Goal: Task Accomplishment & Management: Use online tool/utility

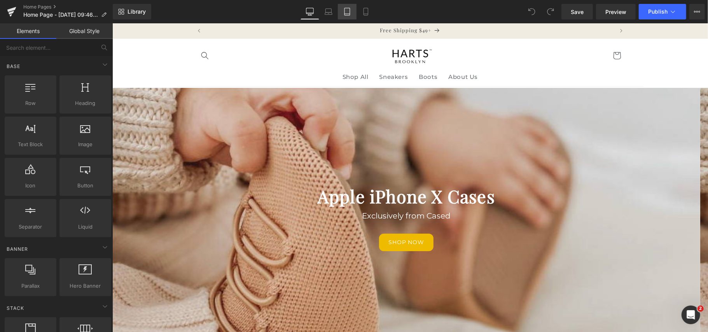
click at [344, 12] on icon at bounding box center [347, 12] width 8 height 8
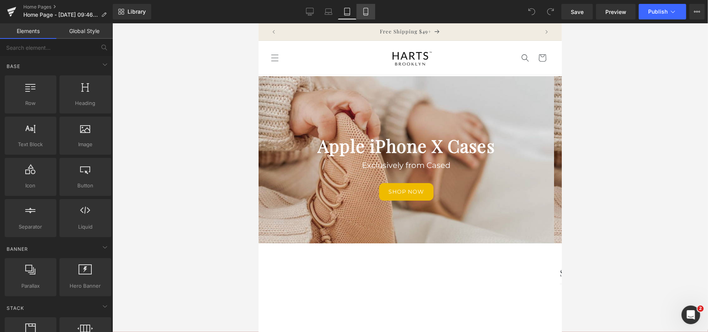
click at [366, 11] on icon at bounding box center [366, 12] width 8 height 8
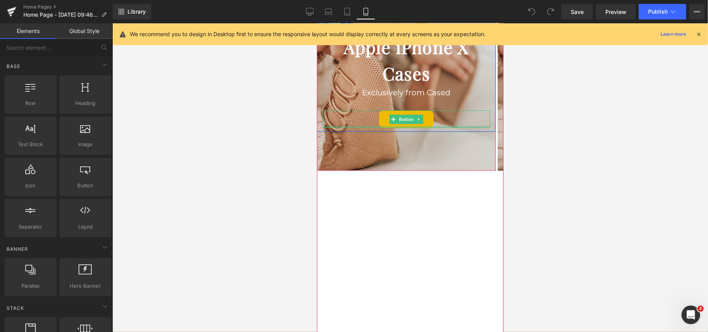
scroll to position [159, 0]
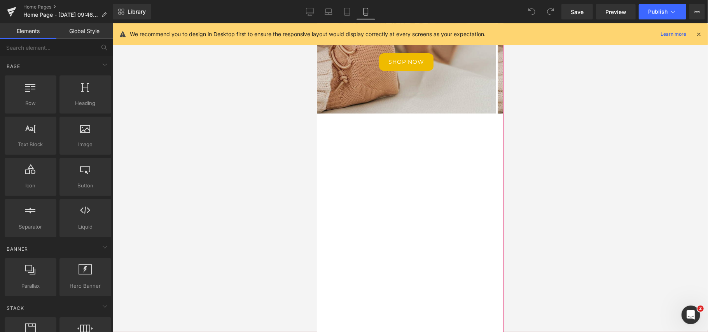
click at [456, 164] on div "Apple iPhone X Cases Heading Exclusively from Cased Text Block Shop now Button …" at bounding box center [497, 216] width 362 height 592
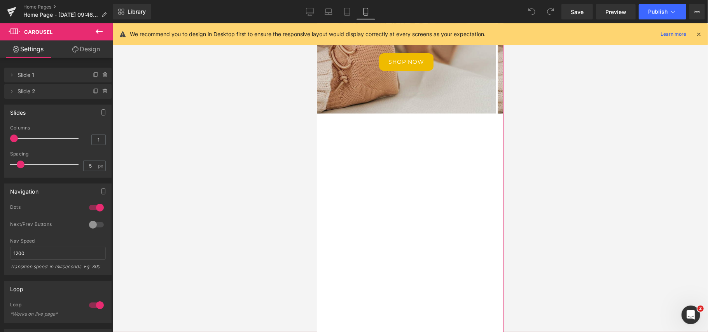
click at [80, 51] on link "Design" at bounding box center [86, 48] width 56 height 17
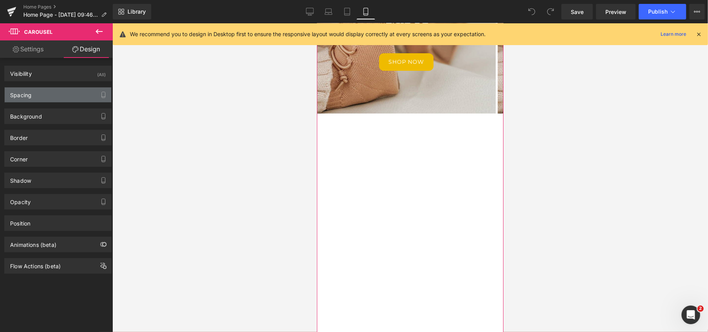
click at [70, 91] on div "Spacing" at bounding box center [58, 94] width 107 height 15
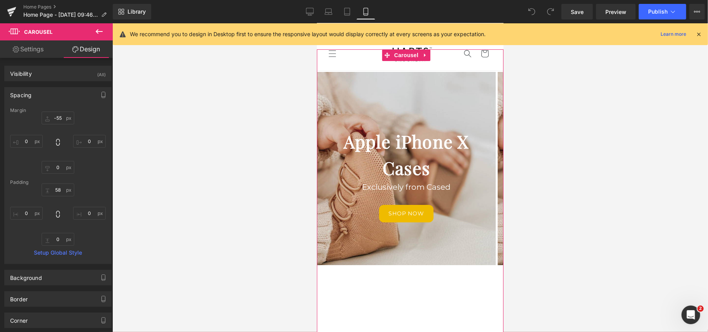
scroll to position [0, 0]
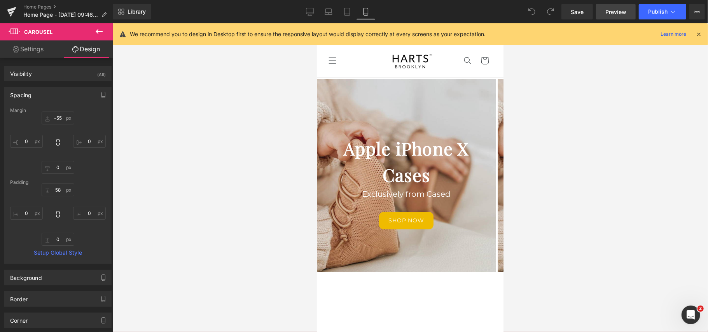
click at [613, 15] on span "Preview" at bounding box center [615, 12] width 21 height 8
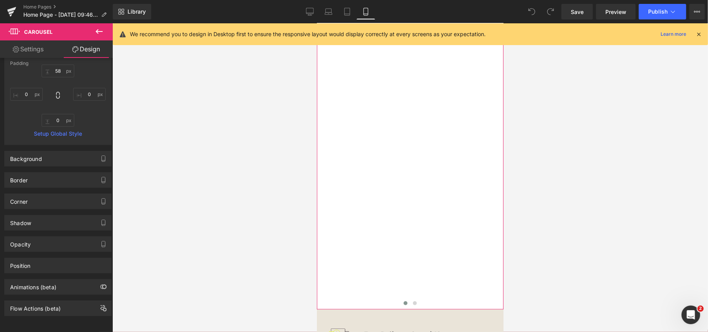
scroll to position [363, 0]
click at [380, 187] on div "Apple iPhone X Cases Heading Exclusively from Cased Text Block Shop now Button …" at bounding box center [497, 12] width 362 height 592
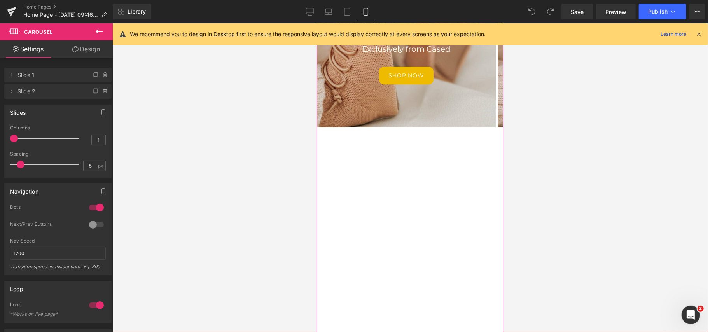
scroll to position [52, 0]
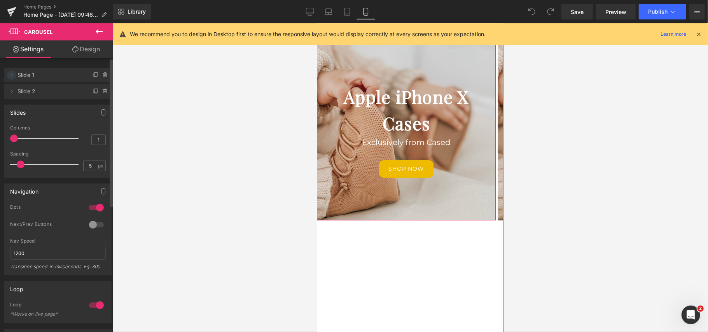
click at [9, 72] on icon at bounding box center [12, 75] width 6 height 6
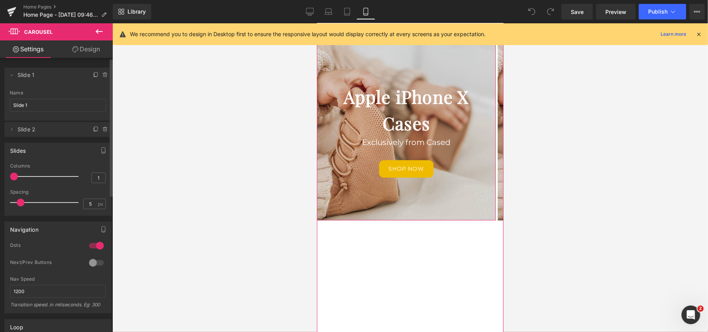
click at [51, 78] on span "Slide 1" at bounding box center [49, 75] width 65 height 15
click at [162, 83] on div at bounding box center [410, 177] width 596 height 309
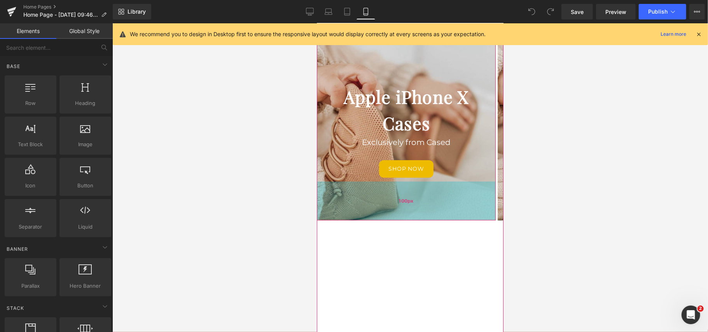
click at [476, 201] on div "100px" at bounding box center [405, 200] width 179 height 39
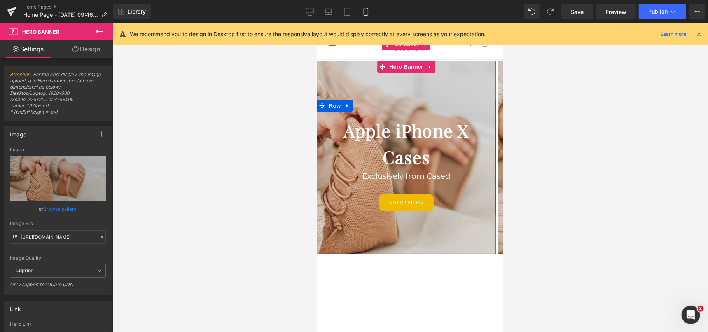
scroll to position [0, 0]
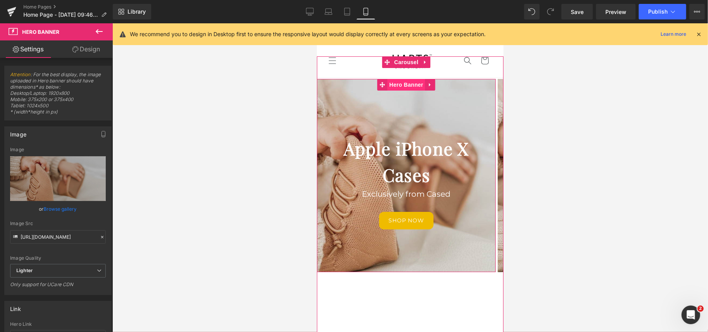
click at [395, 86] on span "Hero Banner" at bounding box center [406, 85] width 38 height 12
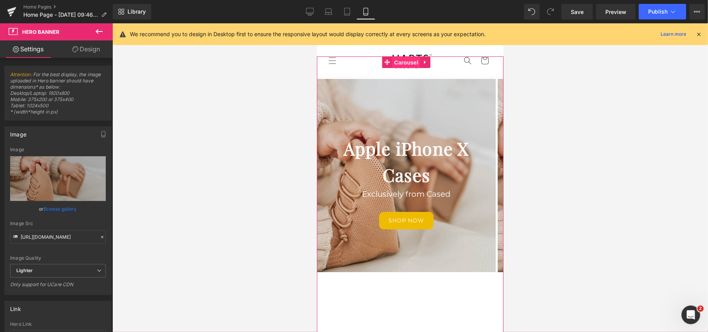
click at [409, 66] on span "Carousel" at bounding box center [406, 62] width 28 height 12
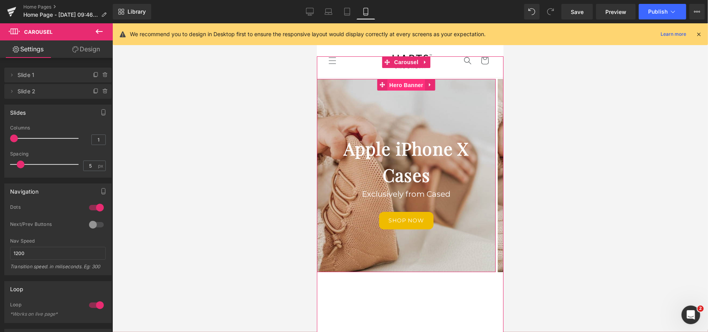
click at [405, 87] on span "Hero Banner" at bounding box center [406, 85] width 38 height 12
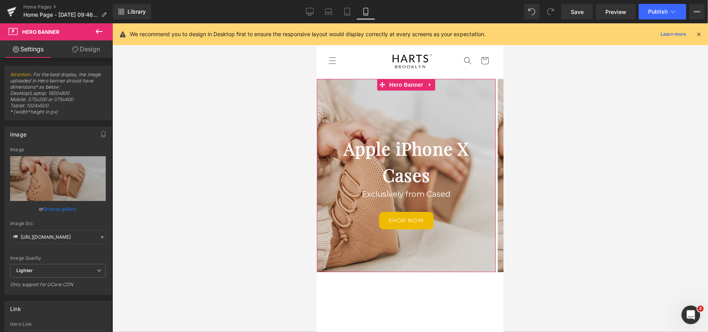
click at [76, 47] on icon at bounding box center [75, 49] width 6 height 6
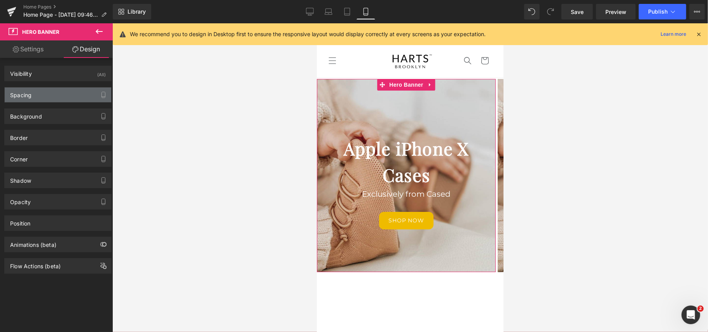
click at [58, 95] on div "Spacing" at bounding box center [58, 94] width 107 height 15
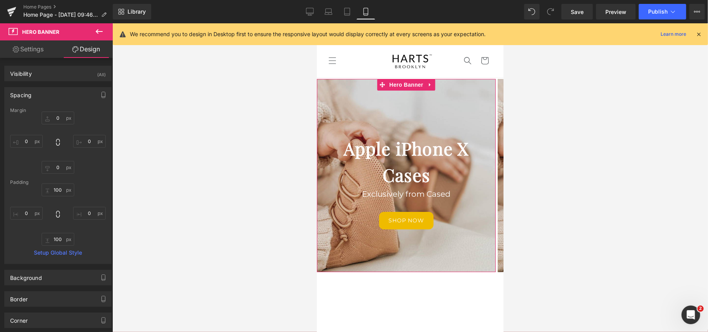
type input "0"
type input "100"
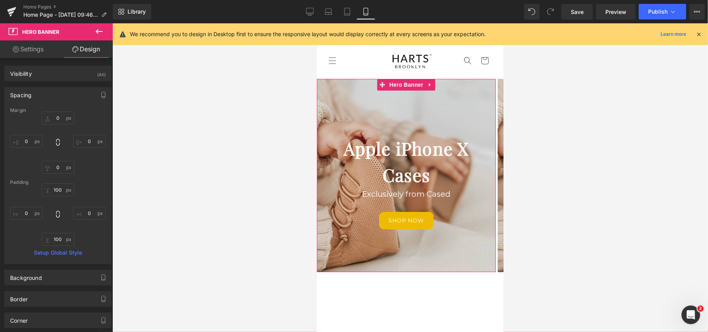
type input "0"
type input "100"
type input "0"
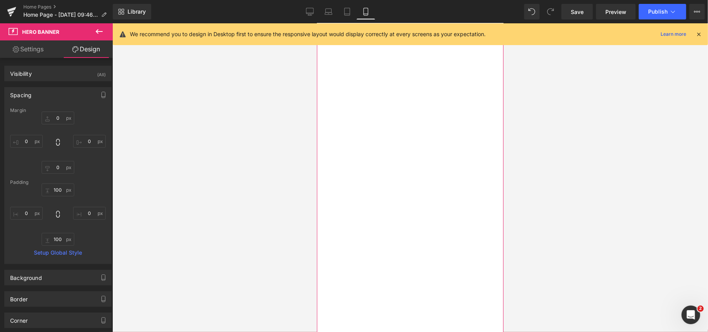
scroll to position [311, 0]
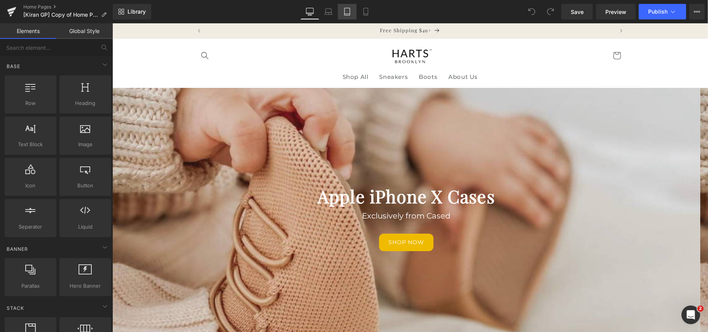
click at [350, 15] on icon at bounding box center [346, 11] width 5 height 7
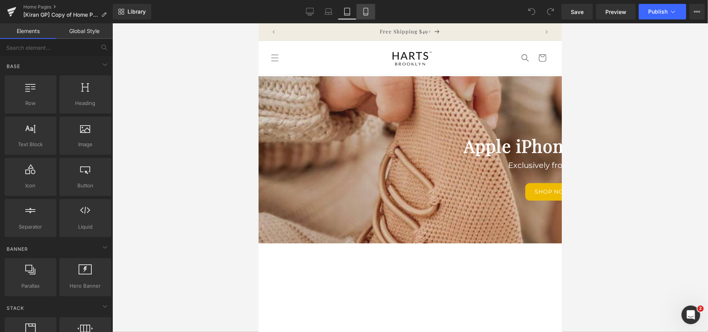
click at [365, 15] on icon at bounding box center [366, 12] width 8 height 8
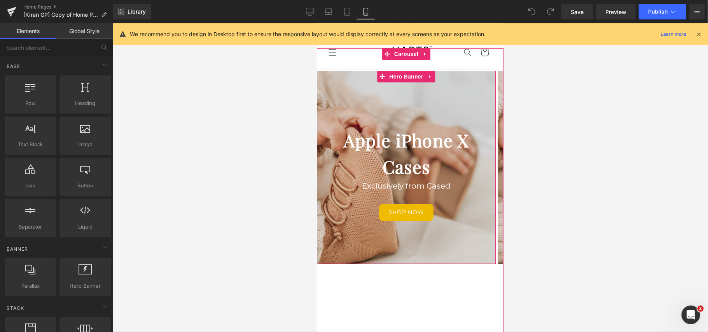
scroll to position [3, 0]
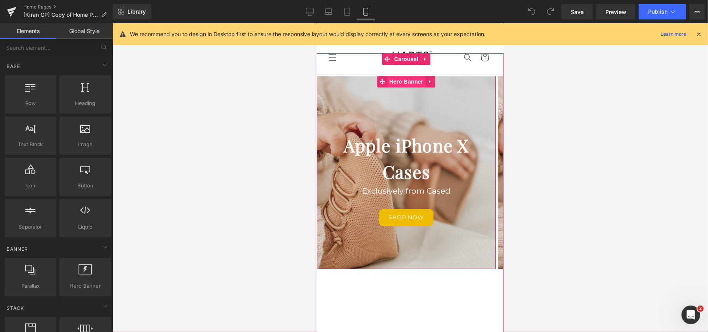
click at [408, 79] on span "Hero Banner" at bounding box center [406, 81] width 38 height 12
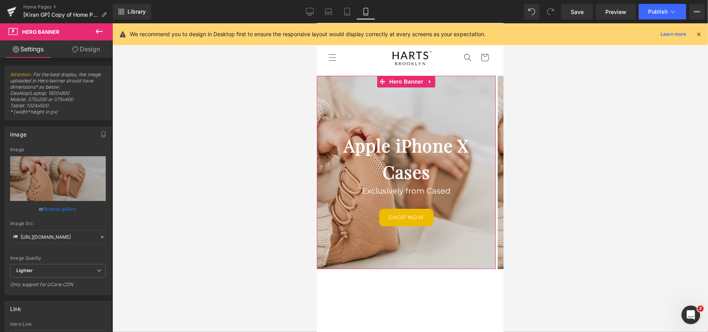
click at [86, 51] on link "Design" at bounding box center [86, 48] width 56 height 17
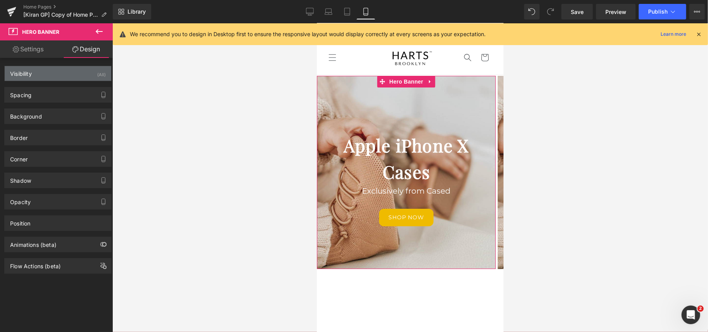
type input "0"
type input "100"
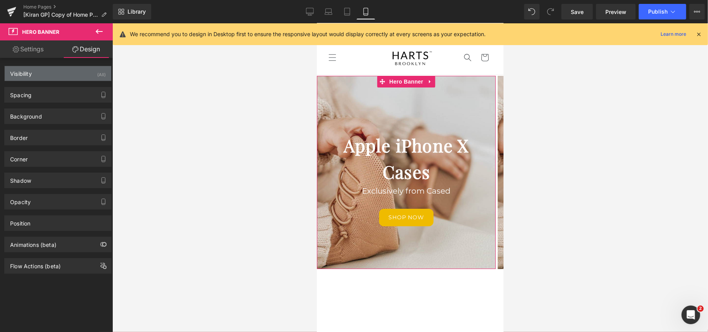
type input "0"
type input "100"
type input "0"
click at [59, 94] on div "Spacing" at bounding box center [58, 94] width 107 height 15
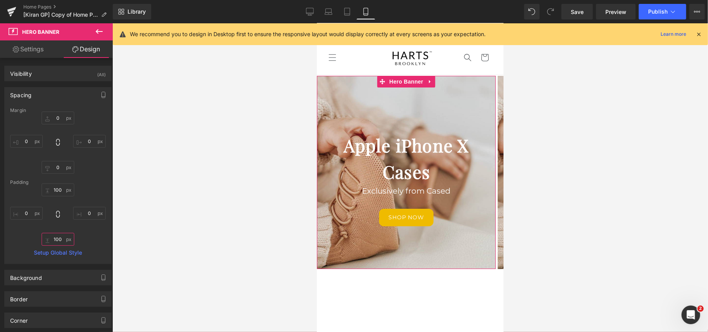
click at [57, 239] on input "100" at bounding box center [58, 239] width 33 height 13
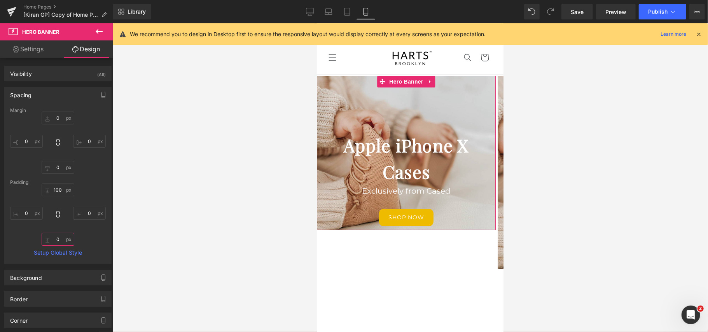
click at [57, 239] on input "0" at bounding box center [58, 239] width 33 height 13
type input "100"
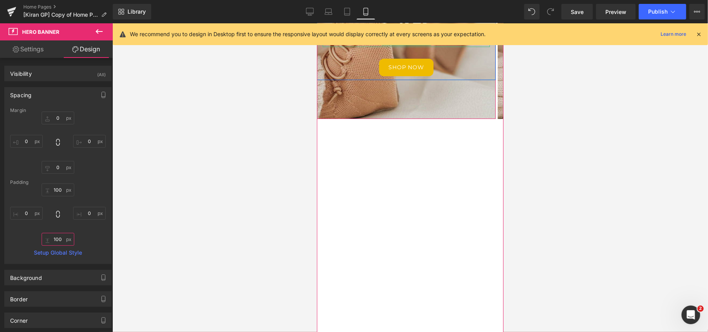
scroll to position [159, 0]
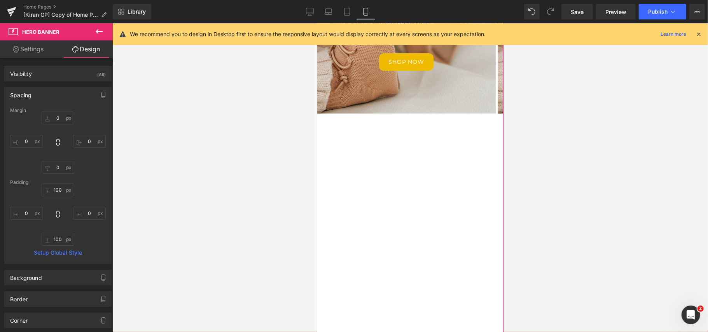
click at [434, 189] on div "Apple iPhone X Cases Heading Exclusively from Cased Text Block Shop now Button …" at bounding box center [497, 216] width 362 height 592
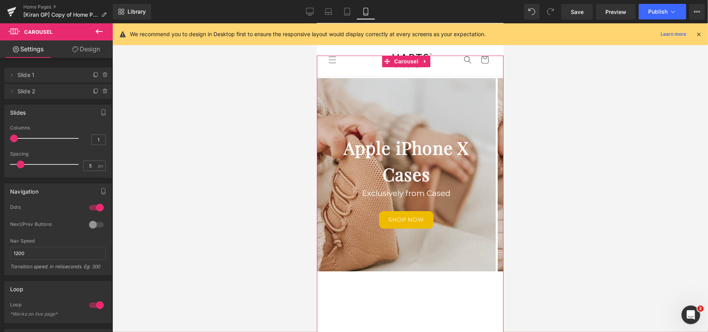
scroll to position [0, 0]
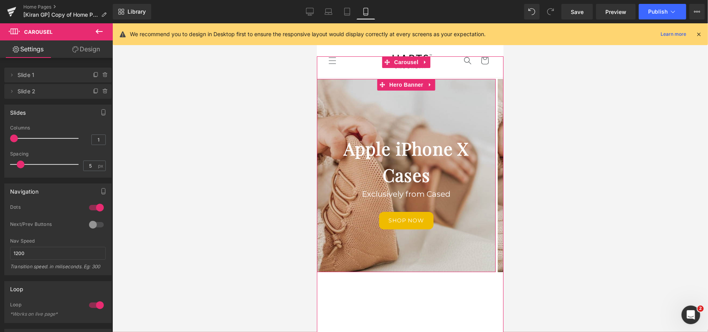
click at [453, 90] on div at bounding box center [405, 175] width 179 height 193
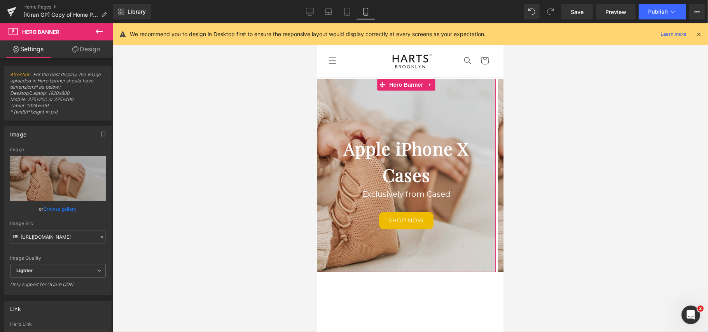
click at [70, 49] on link "Design" at bounding box center [86, 48] width 56 height 17
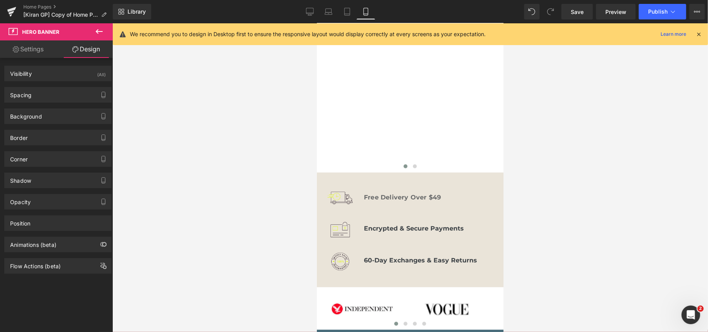
scroll to position [518, 0]
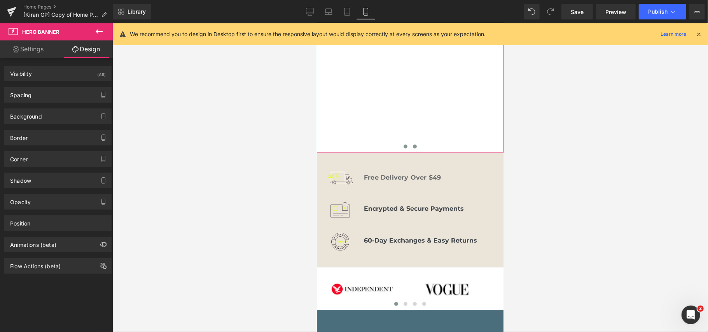
click at [413, 147] on span at bounding box center [415, 146] width 4 height 4
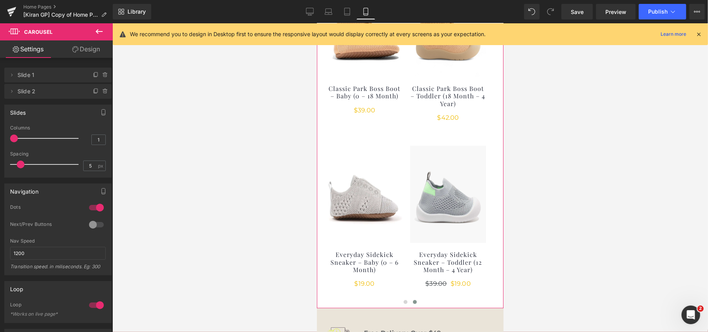
scroll to position [467, 0]
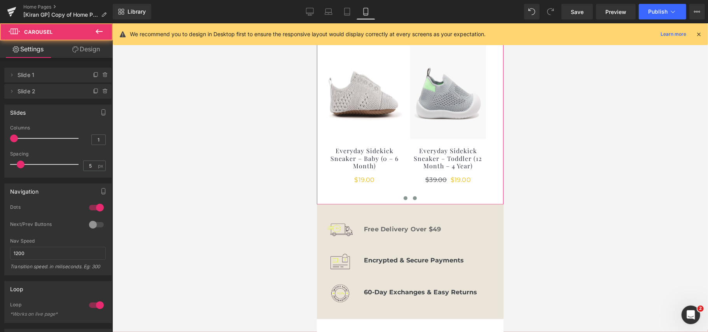
click at [405, 198] on button at bounding box center [404, 198] width 9 height 8
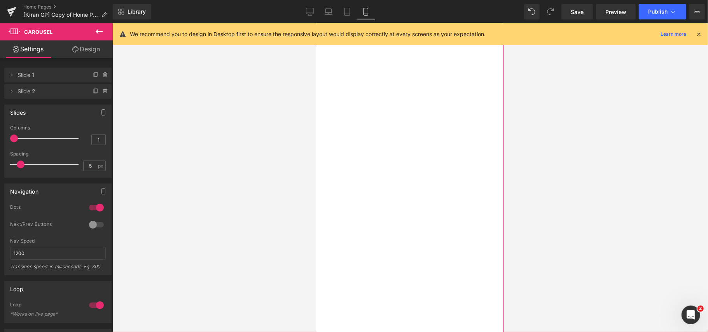
click at [421, 123] on div "Apple iPhone X Cases Heading Exclusively from Cased Text Block Shop now Button …" at bounding box center [497, 116] width 362 height 592
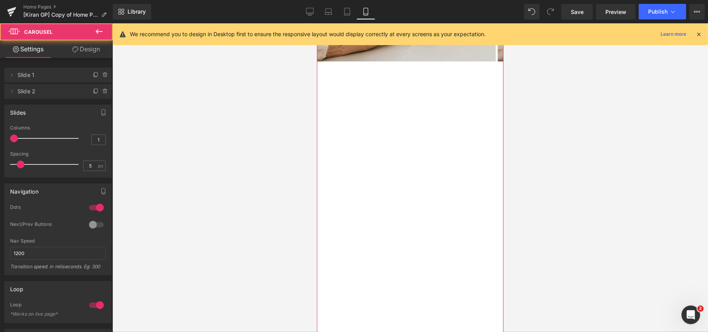
scroll to position [156, 0]
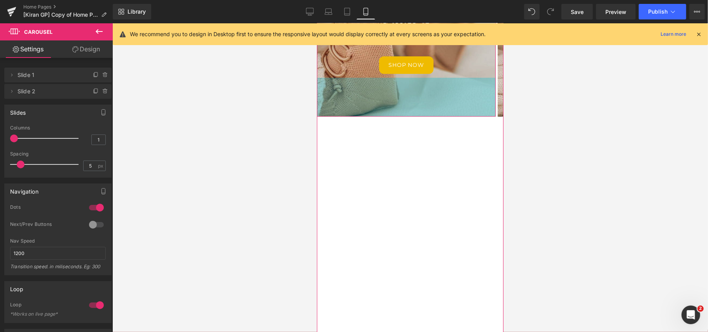
click at [425, 93] on div "100px" at bounding box center [405, 96] width 179 height 39
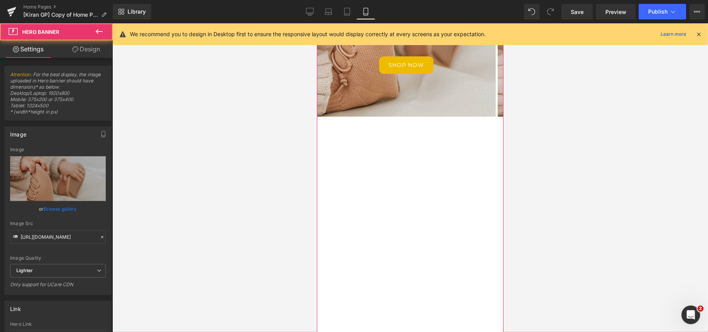
click at [442, 135] on div "Apple iPhone X Cases Heading Exclusively from Cased Text Block Shop now Button …" at bounding box center [497, 219] width 362 height 592
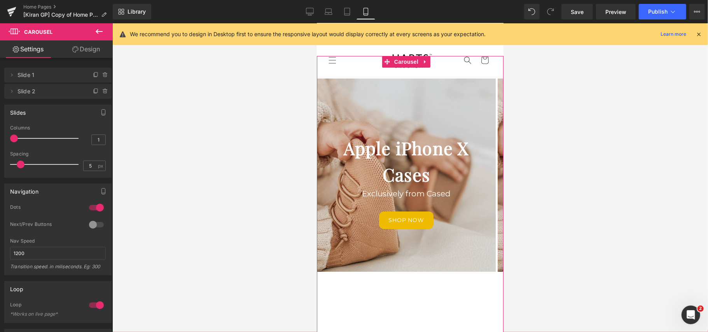
scroll to position [0, 0]
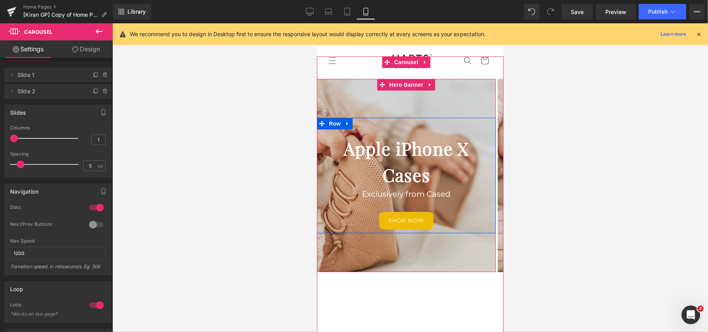
click at [431, 121] on div "Apple iPhone X Cases Heading Exclusively from Cased Text Block Shop now Button …" at bounding box center [405, 174] width 179 height 115
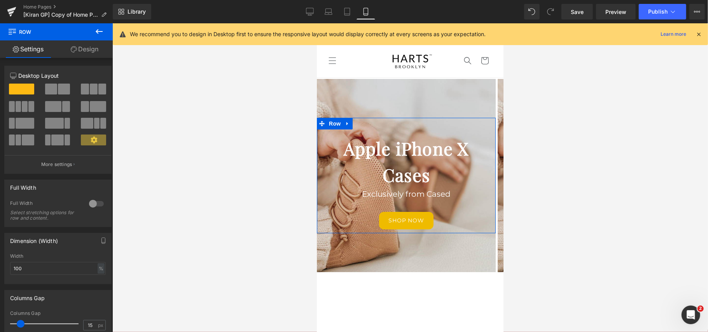
click at [74, 50] on icon at bounding box center [74, 49] width 6 height 6
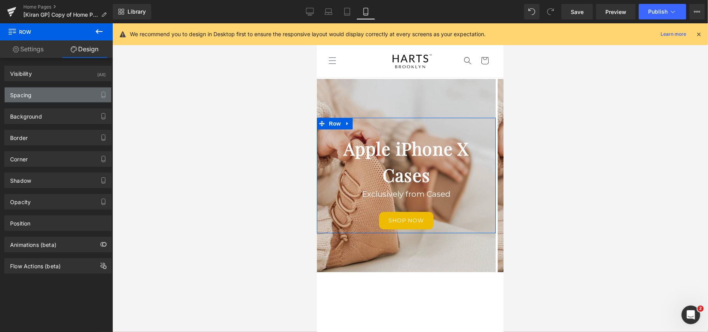
click at [65, 95] on div "Spacing" at bounding box center [58, 94] width 107 height 15
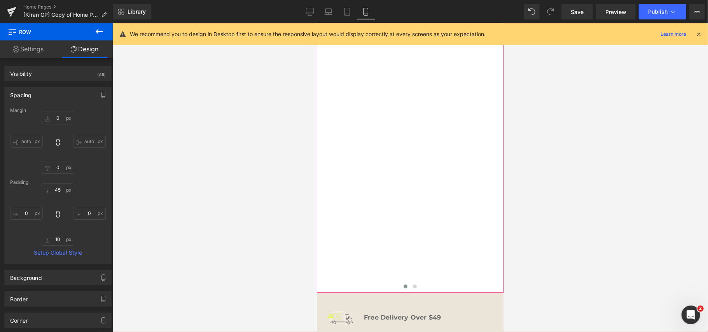
scroll to position [414, 0]
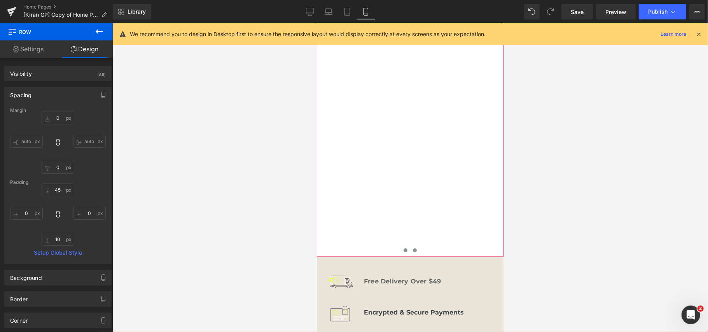
click at [413, 251] on span at bounding box center [415, 250] width 4 height 4
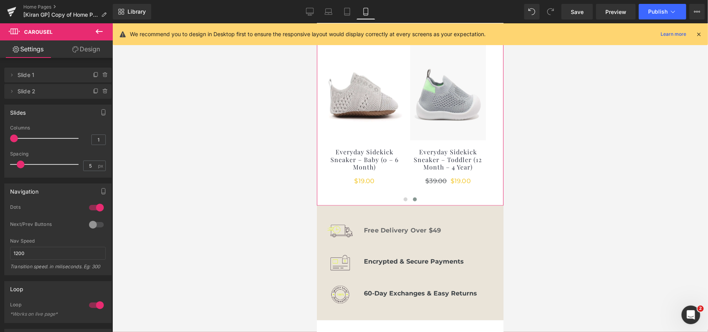
scroll to position [467, 0]
click at [403, 199] on span at bounding box center [405, 198] width 4 height 4
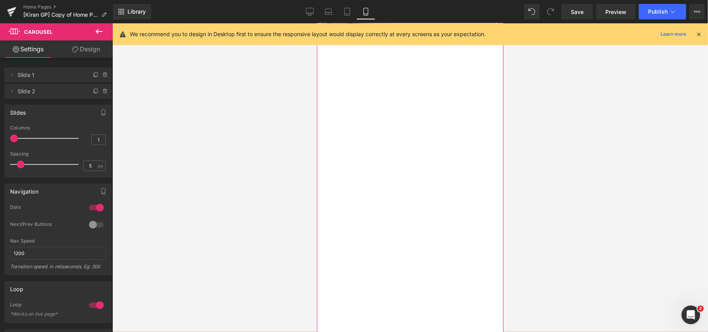
scroll to position [52, 0]
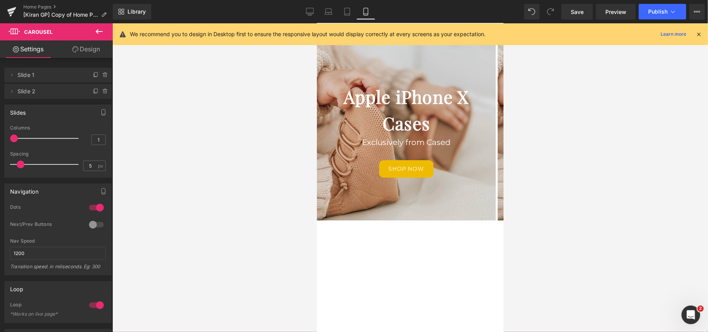
click at [702, 33] on div "We recommend you to design in Desktop first to ensure the responsive layout wou…" at bounding box center [410, 34] width 595 height 22
click at [698, 33] on icon at bounding box center [698, 34] width 7 height 7
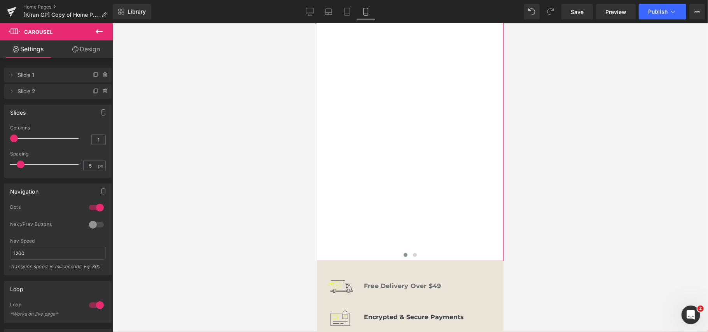
scroll to position [414, 0]
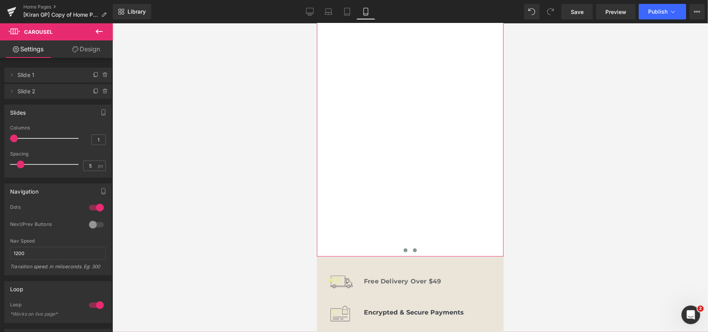
click at [411, 247] on button at bounding box center [414, 250] width 9 height 8
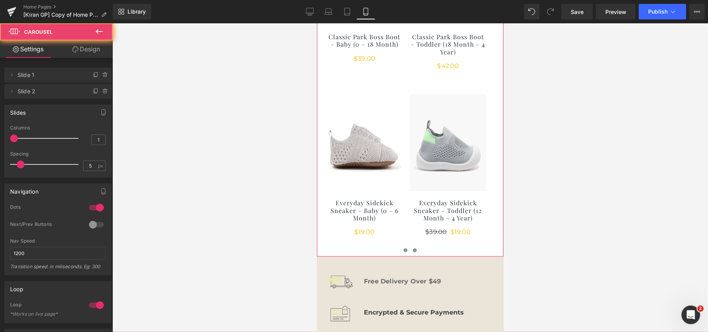
click at [403, 251] on span at bounding box center [405, 250] width 4 height 4
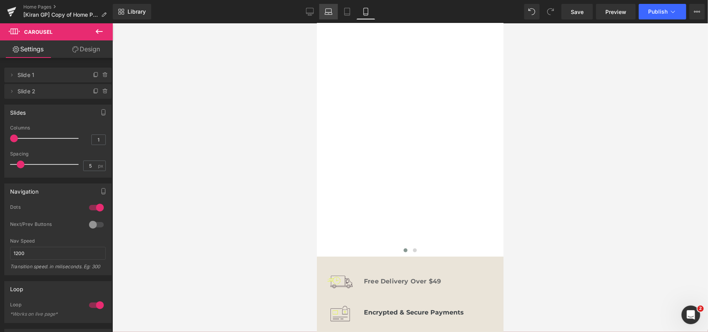
click at [322, 8] on link "Laptop" at bounding box center [328, 12] width 19 height 16
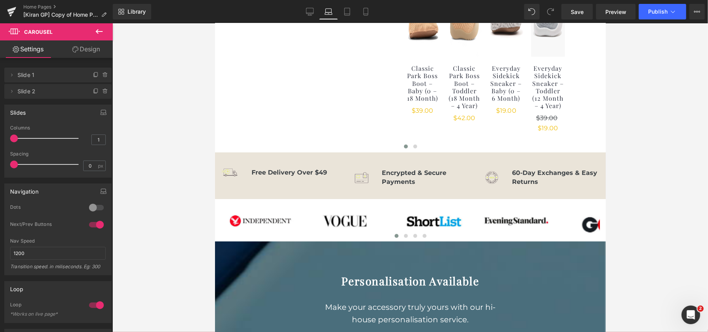
scroll to position [0, 0]
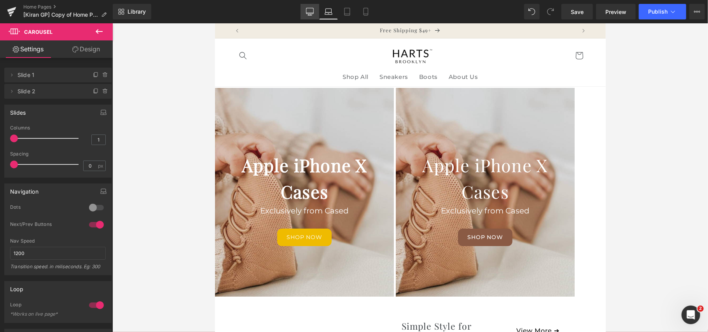
click at [313, 13] on icon at bounding box center [309, 13] width 7 height 0
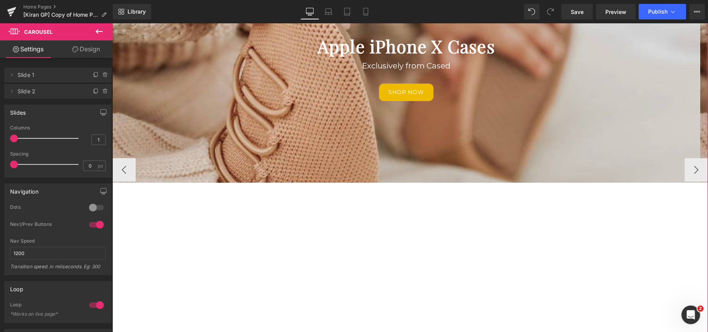
scroll to position [52, 0]
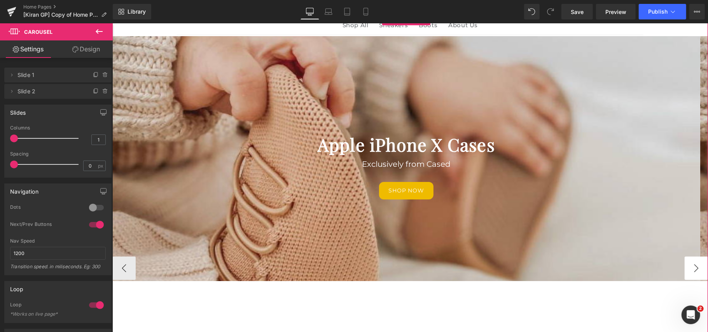
click at [696, 266] on button "›" at bounding box center [695, 267] width 23 height 23
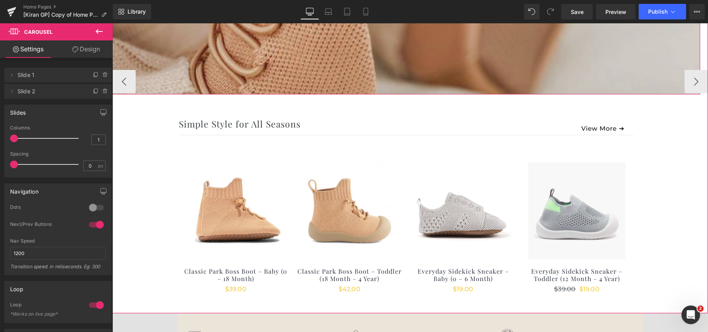
scroll to position [259, 0]
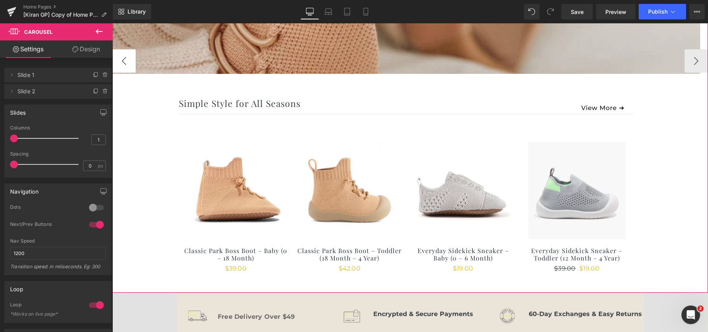
click at [126, 64] on button "‹" at bounding box center [123, 60] width 23 height 23
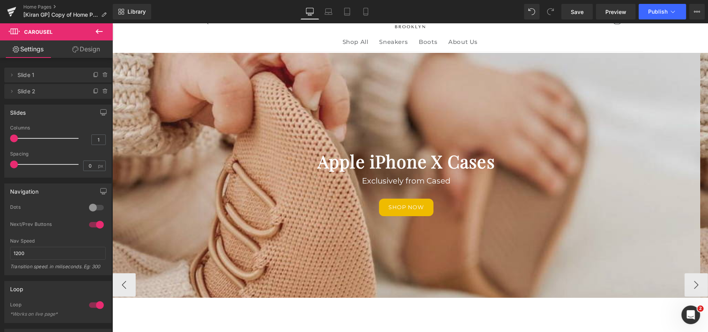
scroll to position [52, 0]
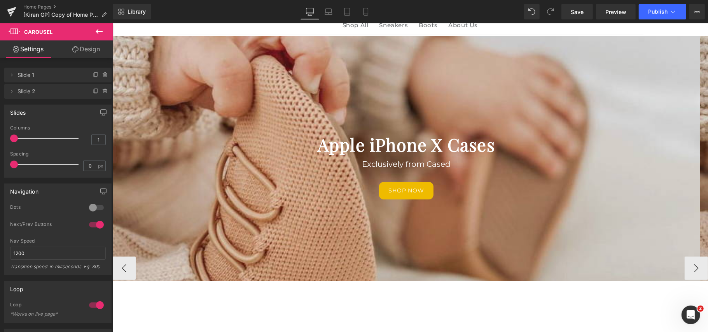
click at [240, 154] on h1 "Apple iPhone X Cases" at bounding box center [405, 144] width 455 height 26
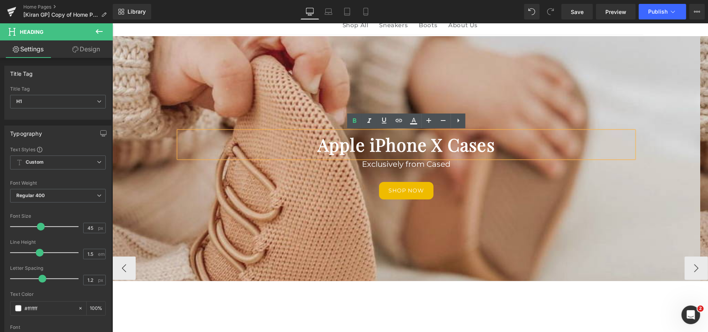
click at [178, 269] on div at bounding box center [406, 158] width 588 height 245
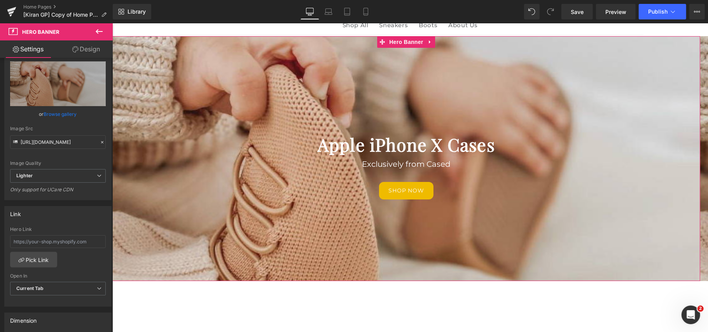
scroll to position [103, 0]
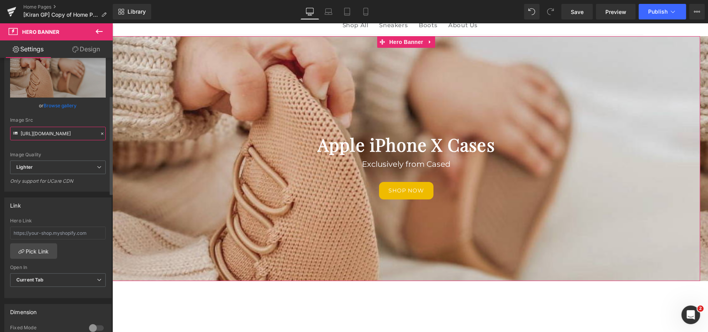
click at [54, 137] on input "https://ucarecdn.com/14d8e0c3-a326-402e-ad2f-670a491b1f20/-/format/auto/-/previ…" at bounding box center [58, 134] width 96 height 14
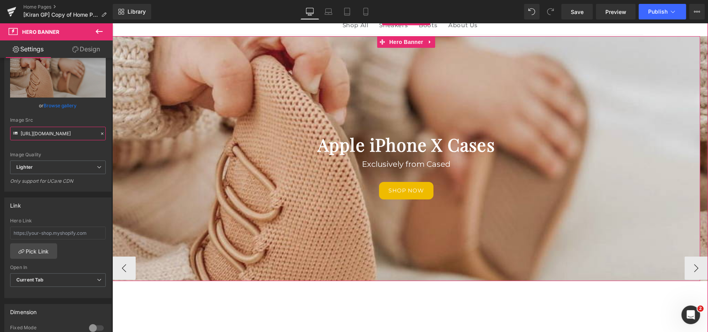
drag, startPoint x: 204, startPoint y: 212, endPoint x: 213, endPoint y: 202, distance: 13.2
click at [204, 212] on div "200px" at bounding box center [406, 242] width 588 height 78
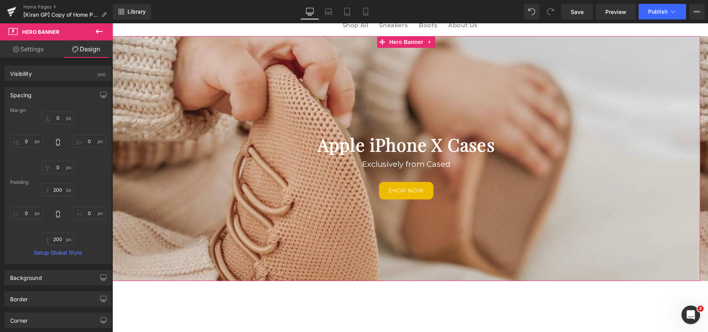
click at [36, 51] on link "Settings" at bounding box center [28, 48] width 56 height 17
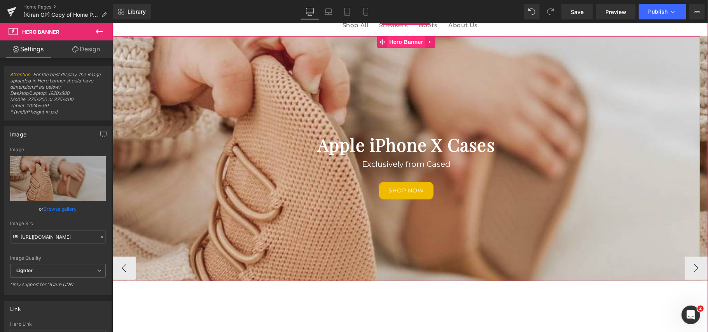
click at [399, 45] on span "Hero Banner" at bounding box center [406, 42] width 38 height 12
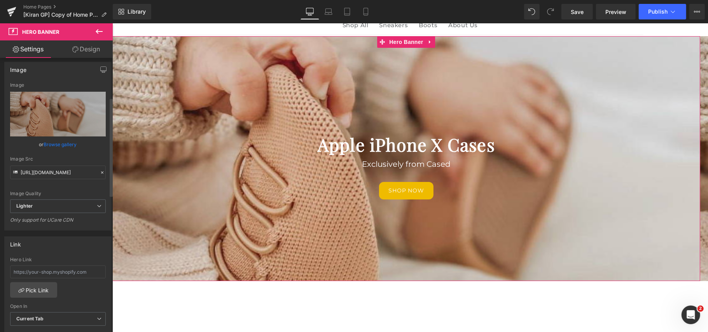
scroll to position [52, 0]
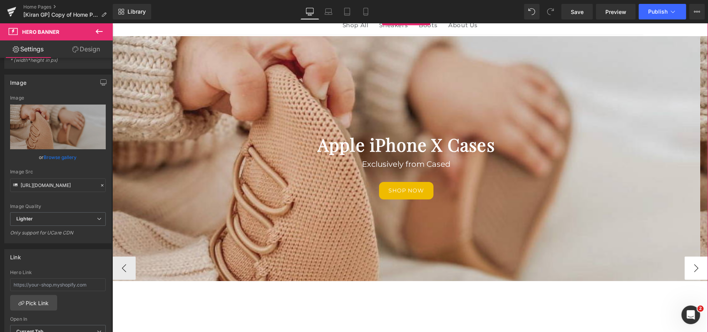
click at [689, 269] on button "›" at bounding box center [695, 267] width 23 height 23
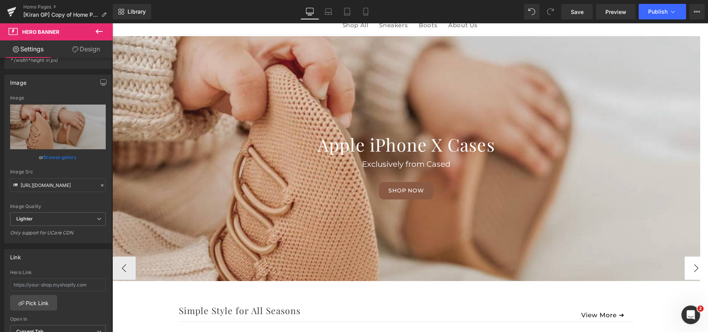
click at [690, 269] on button "›" at bounding box center [695, 267] width 23 height 23
click at [689, 269] on button "›" at bounding box center [695, 267] width 23 height 23
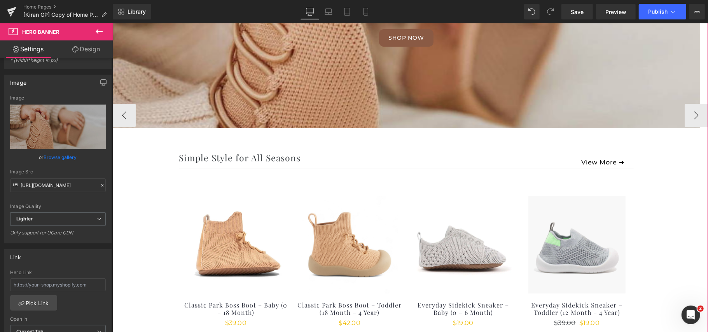
scroll to position [207, 0]
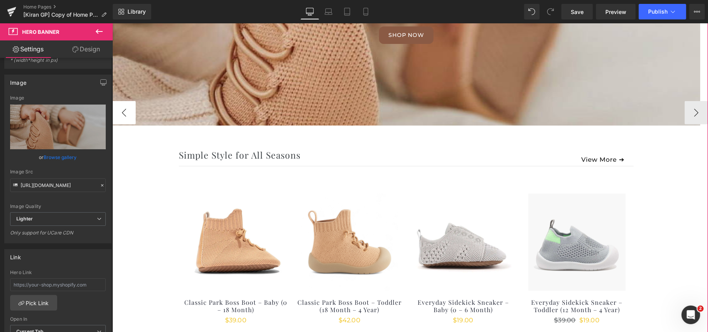
click at [126, 117] on button "‹" at bounding box center [123, 112] width 23 height 23
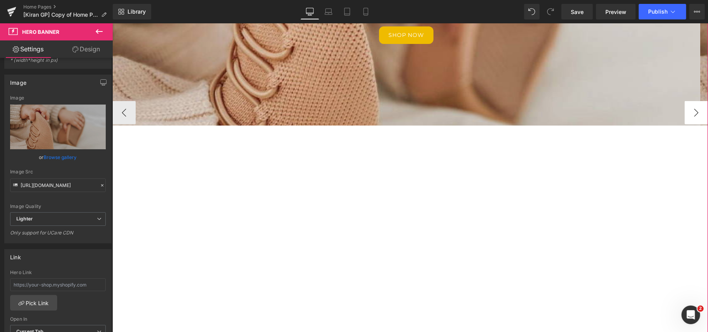
click at [687, 115] on button "›" at bounding box center [695, 112] width 23 height 23
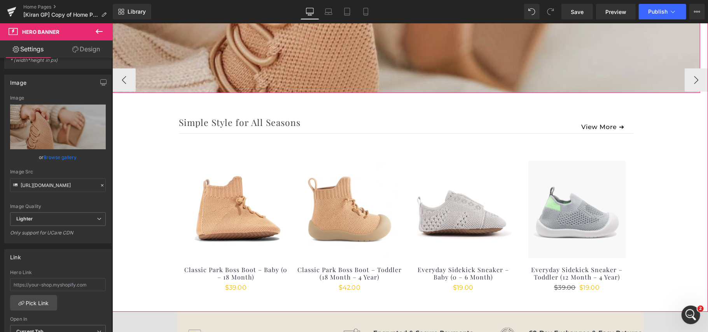
scroll to position [259, 0]
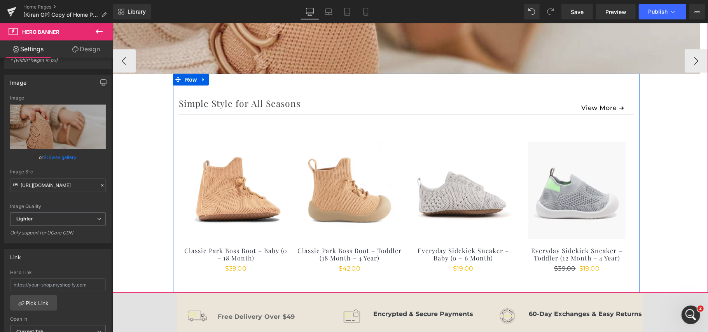
click at [400, 84] on div "Simple Style for All Seasons Heading View More ➔ Button Row Separator (P) Image" at bounding box center [406, 182] width 467 height 219
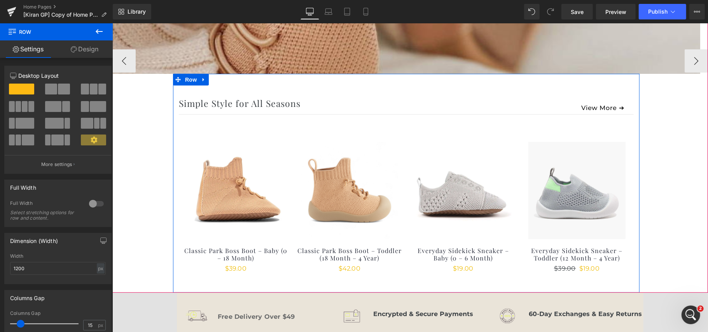
click at [191, 91] on div "Simple Style for All Seasons Heading View More ➔ Button Row Separator (P) Image" at bounding box center [406, 182] width 467 height 219
click at [187, 79] on span "Row" at bounding box center [191, 80] width 16 height 12
click at [190, 80] on span "Row" at bounding box center [191, 80] width 16 height 12
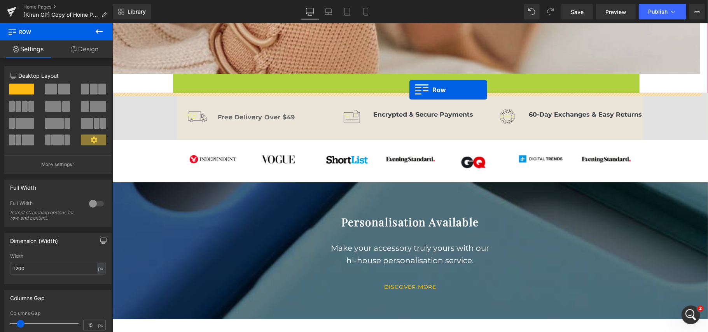
drag, startPoint x: 190, startPoint y: 80, endPoint x: 409, endPoint y: 90, distance: 219.1
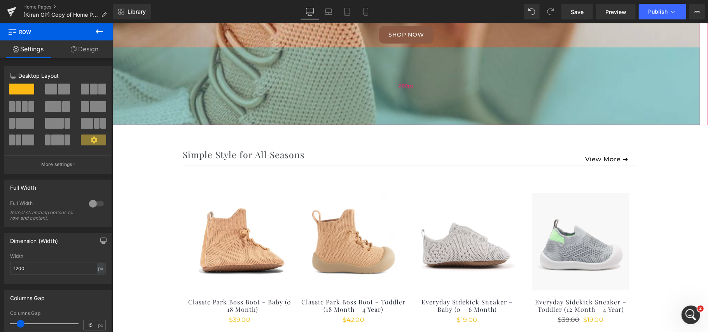
scroll to position [103, 0]
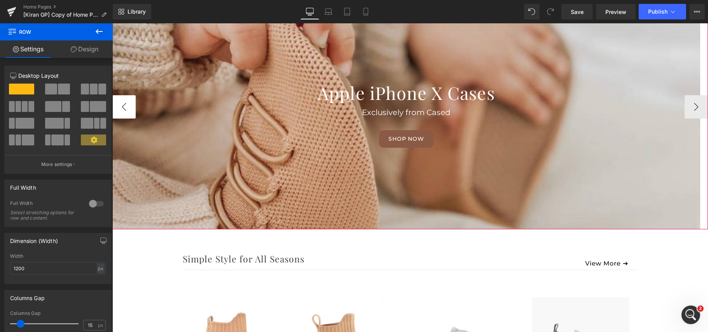
click at [128, 98] on button "‹" at bounding box center [123, 106] width 23 height 23
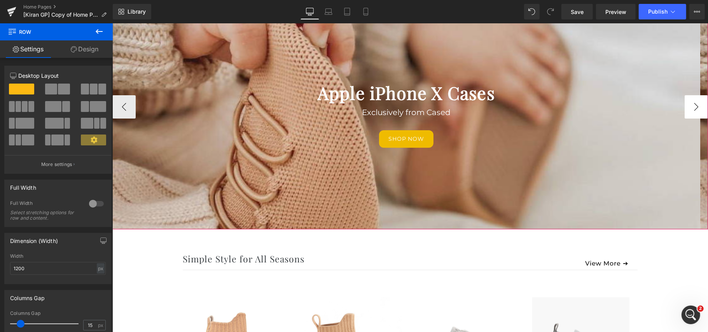
click at [686, 104] on button "›" at bounding box center [695, 106] width 23 height 23
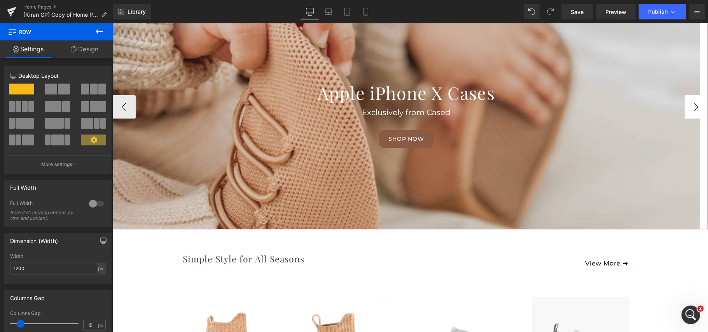
click at [690, 110] on button "›" at bounding box center [695, 106] width 23 height 23
click at [687, 101] on button "›" at bounding box center [695, 106] width 23 height 23
click at [126, 102] on button "‹" at bounding box center [123, 106] width 23 height 23
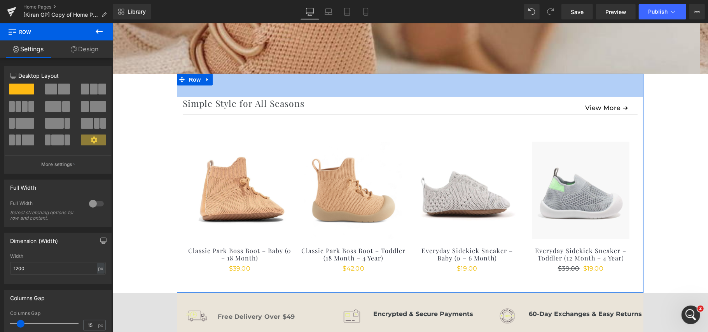
scroll to position [52, 0]
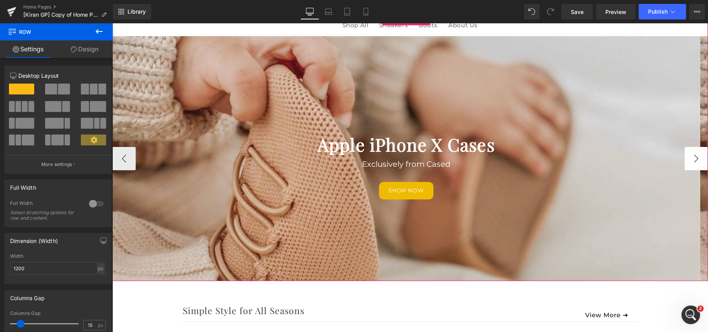
click at [684, 153] on button "›" at bounding box center [695, 158] width 23 height 23
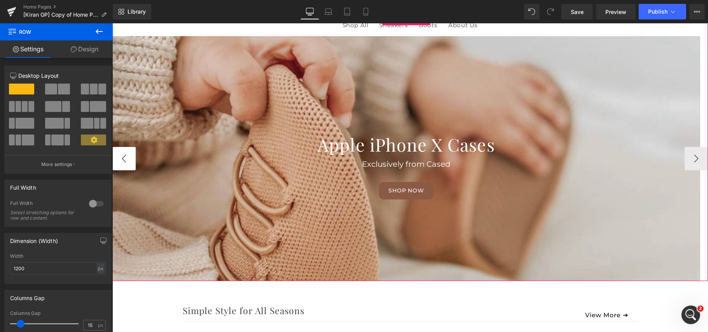
click at [128, 156] on button "‹" at bounding box center [123, 158] width 23 height 23
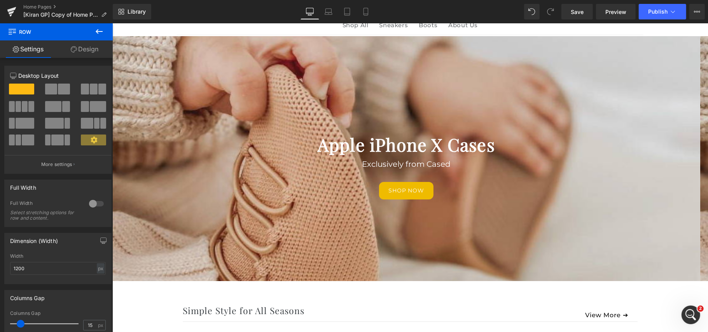
click at [348, 20] on div "Library Desktop Desktop Laptop Tablet Mobile Save Preview Publish Scheduled Vie…" at bounding box center [410, 11] width 595 height 23
click at [358, 13] on link "Mobile" at bounding box center [366, 12] width 19 height 16
type input "100"
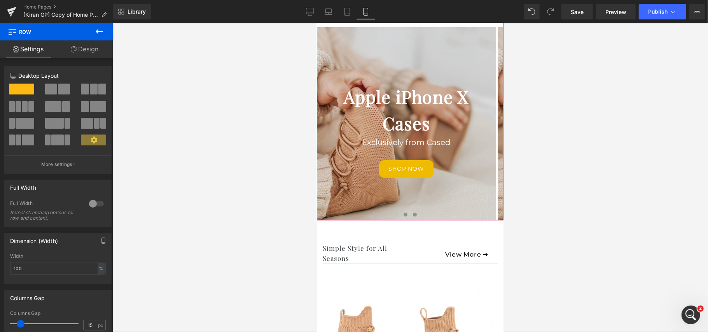
click at [413, 215] on span at bounding box center [415, 214] width 4 height 4
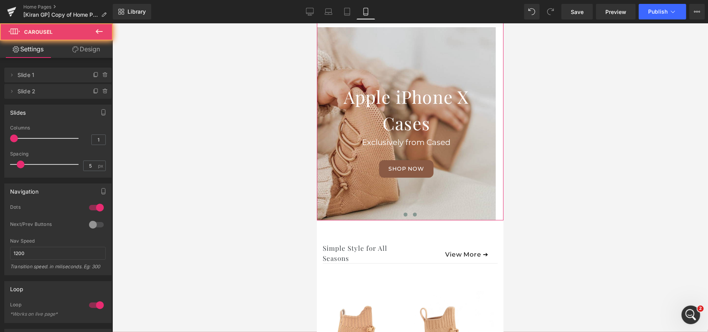
click at [403, 214] on button at bounding box center [404, 214] width 9 height 8
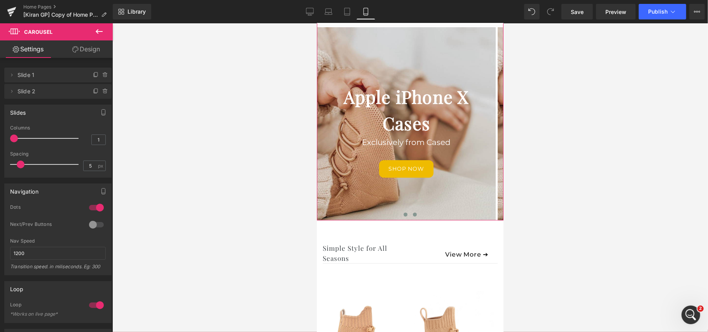
click at [413, 217] on button at bounding box center [414, 214] width 9 height 8
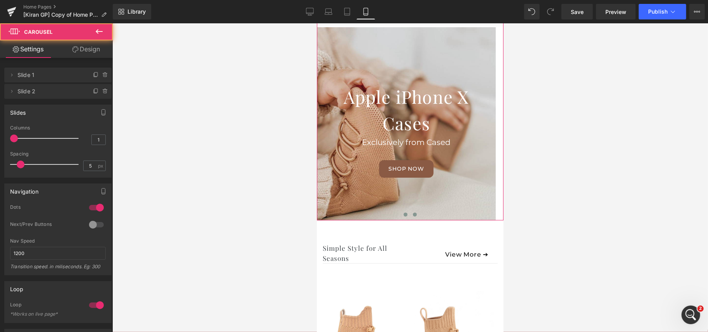
click at [402, 217] on button at bounding box center [404, 214] width 9 height 8
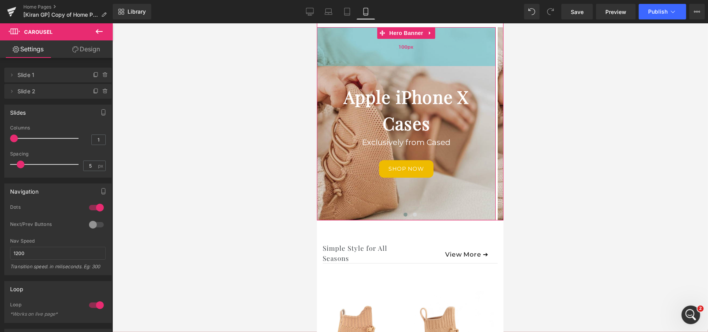
scroll to position [0, 0]
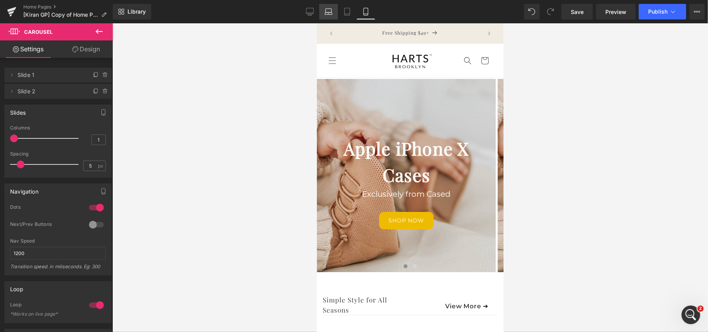
click at [324, 14] on link "Laptop" at bounding box center [328, 12] width 19 height 16
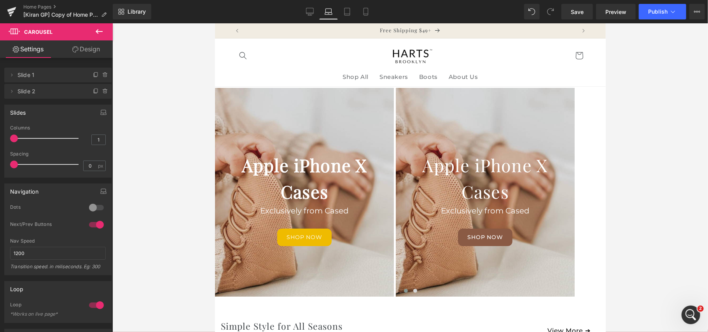
scroll to position [9, 0]
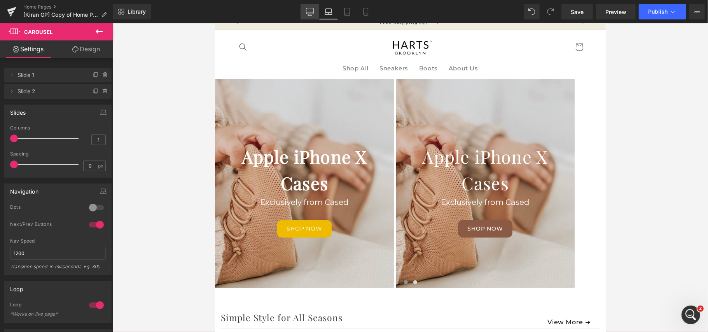
click at [314, 15] on icon at bounding box center [310, 12] width 8 height 8
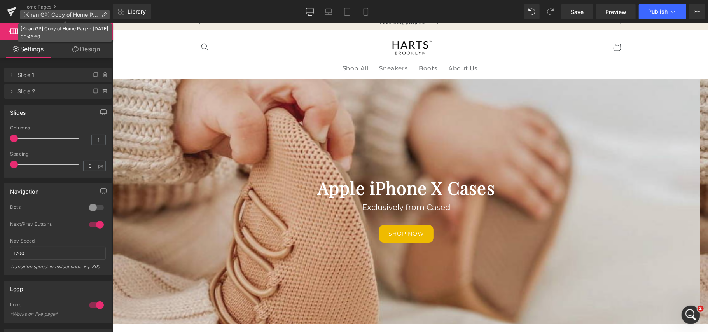
click at [72, 14] on span "[Kiran GP] Copy of Home Page - [DATE] 09:46:59" at bounding box center [60, 15] width 75 height 6
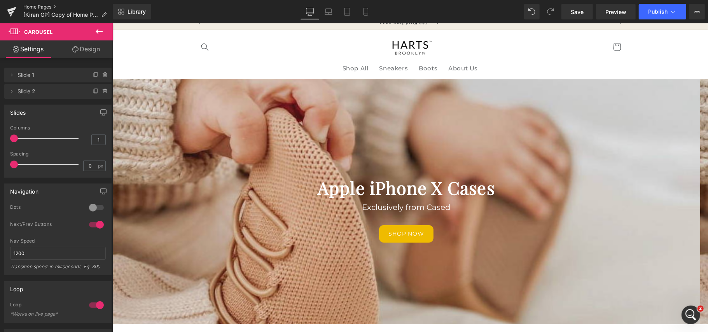
click at [50, 5] on link "Home Pages" at bounding box center [67, 7] width 89 height 6
click at [586, 11] on link "Save" at bounding box center [576, 12] width 31 height 16
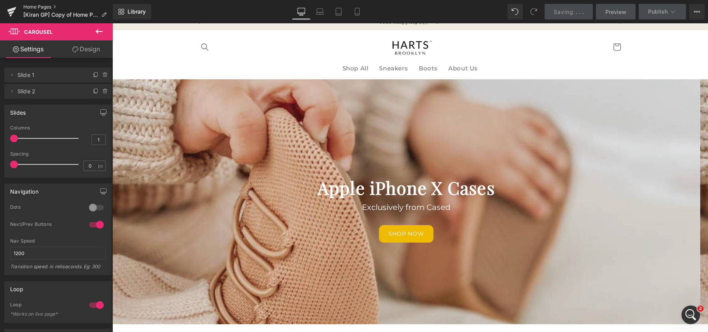
click at [32, 5] on link "Home Pages" at bounding box center [67, 7] width 89 height 6
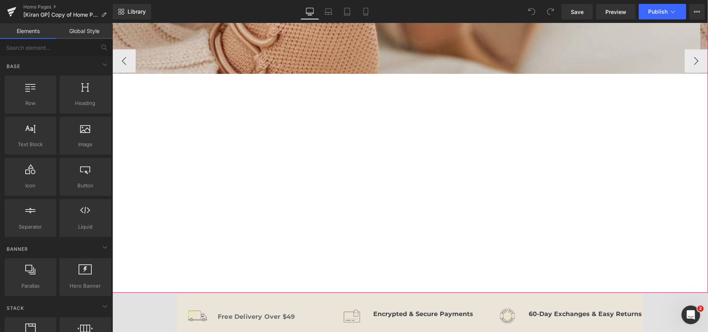
scroll to position [207, 0]
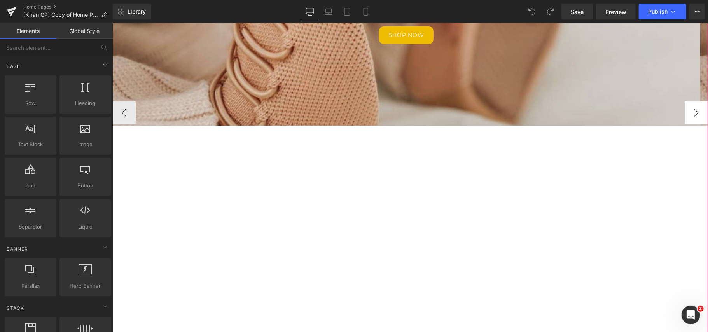
click at [684, 106] on button "›" at bounding box center [695, 112] width 23 height 23
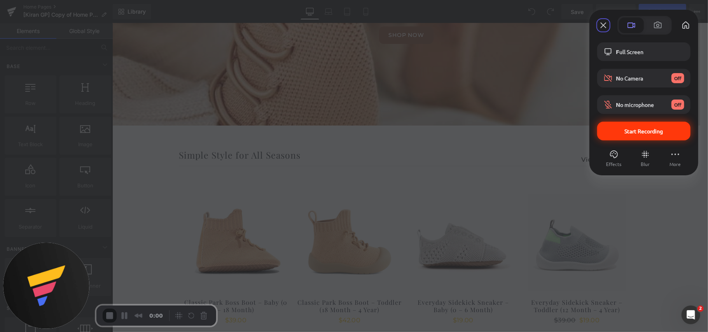
click at [635, 129] on span "Start Recording" at bounding box center [644, 131] width 38 height 7
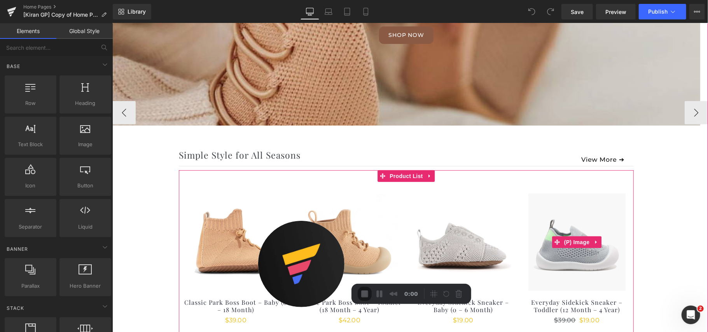
drag, startPoint x: 163, startPoint y: 308, endPoint x: 484, endPoint y: 263, distance: 324.3
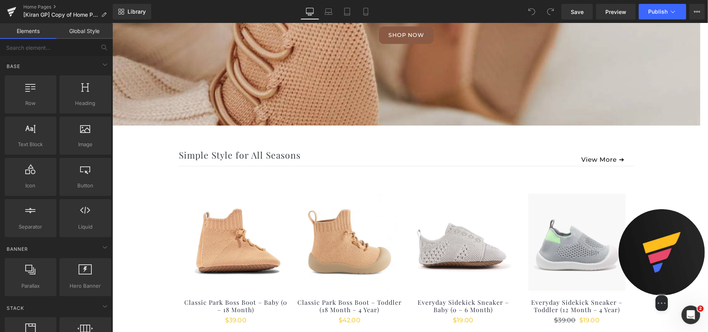
click at [691, 267] on img at bounding box center [662, 252] width 86 height 86
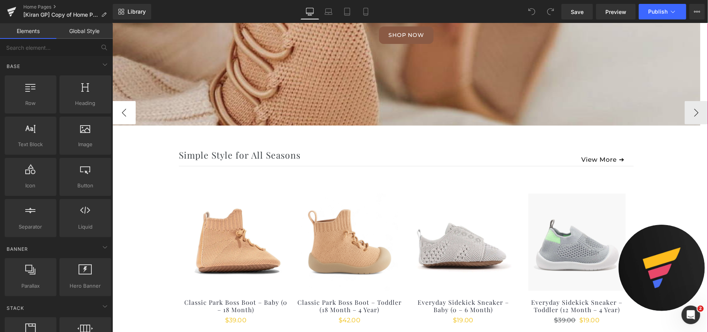
click at [127, 115] on button "‹" at bounding box center [123, 112] width 23 height 23
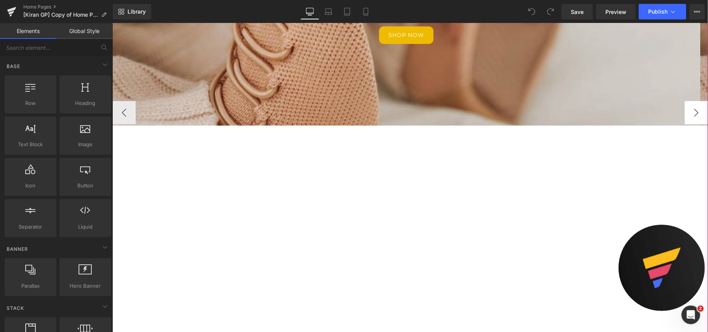
click at [684, 114] on button "›" at bounding box center [695, 112] width 23 height 23
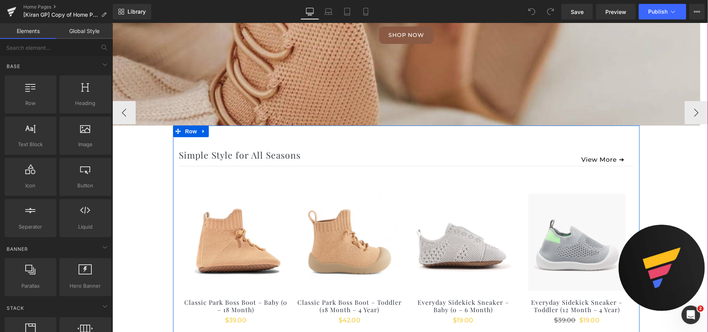
click at [348, 145] on div "Simple Style for All Seasons Heading View More ➔ Button Row Separator (P) Image" at bounding box center [406, 234] width 467 height 219
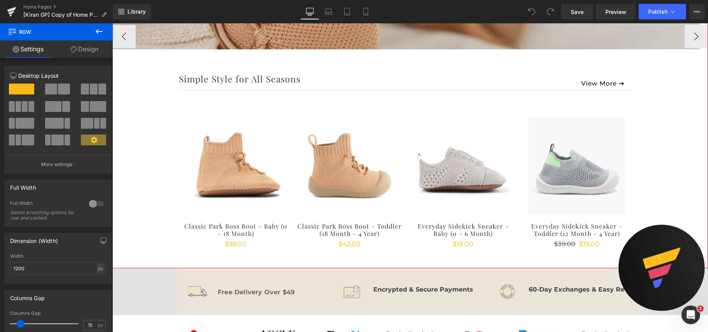
scroll to position [259, 0]
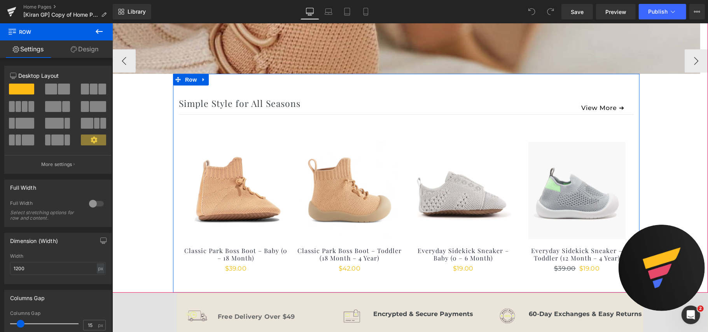
click at [259, 88] on div "Simple Style for All Seasons Heading View More ➔ Button Row Separator (P) Image" at bounding box center [406, 182] width 467 height 219
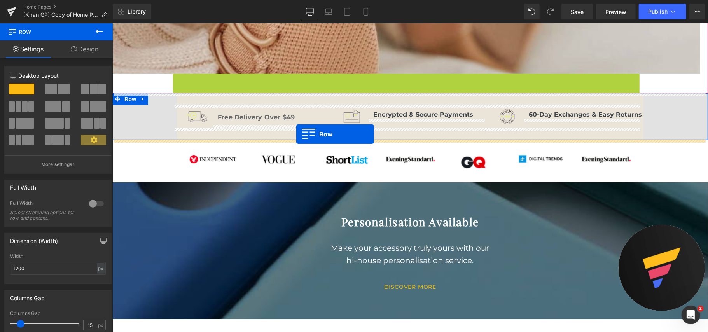
drag, startPoint x: 190, startPoint y: 79, endPoint x: 296, endPoint y: 134, distance: 119.3
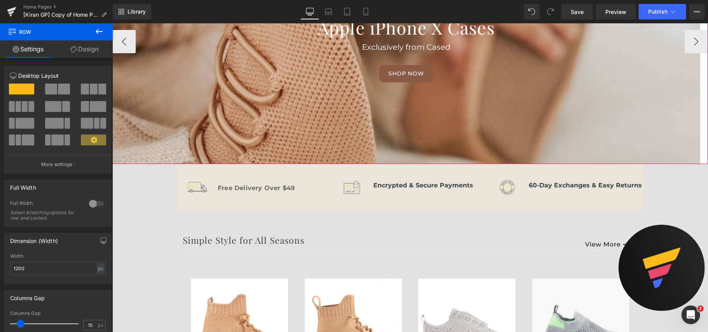
scroll to position [103, 0]
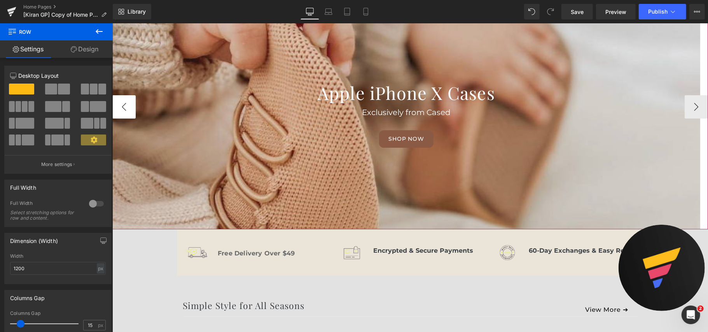
click at [128, 101] on button "‹" at bounding box center [123, 106] width 23 height 23
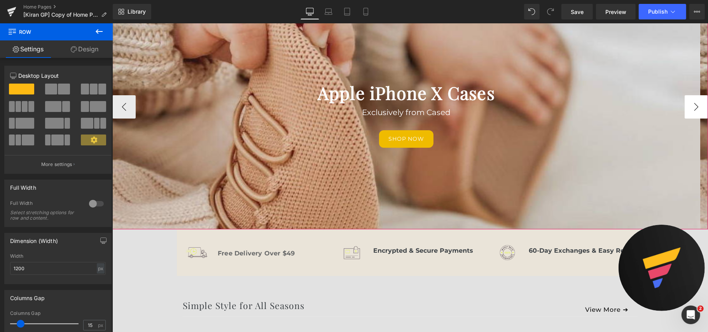
click at [690, 103] on button "›" at bounding box center [695, 106] width 23 height 23
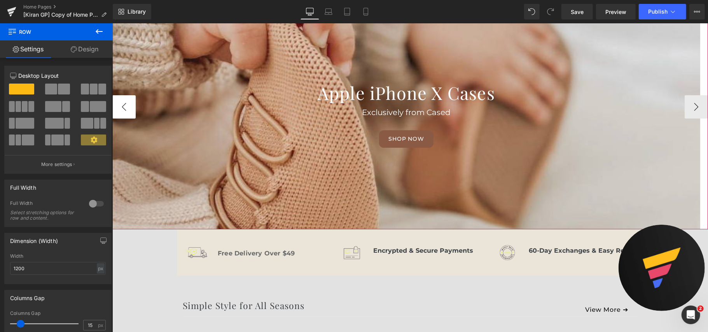
click at [127, 106] on button "‹" at bounding box center [123, 106] width 23 height 23
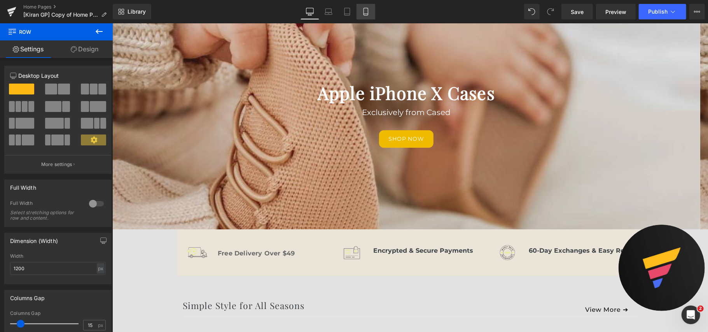
click at [362, 10] on icon at bounding box center [366, 12] width 8 height 8
type input "100"
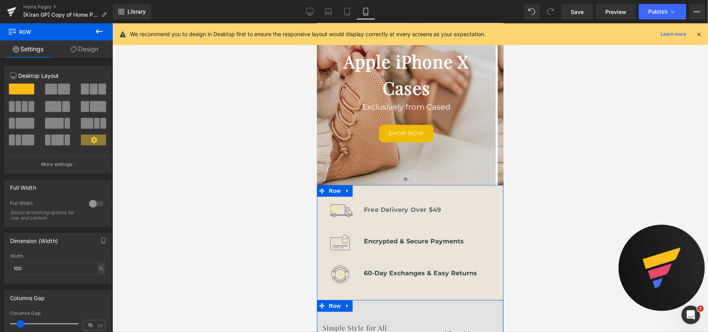
scroll to position [52, 0]
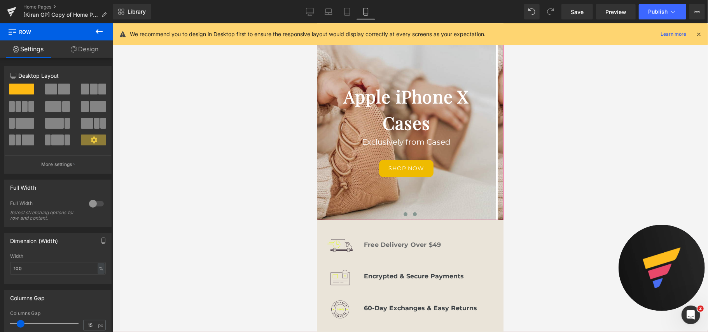
click at [410, 212] on button at bounding box center [414, 214] width 9 height 8
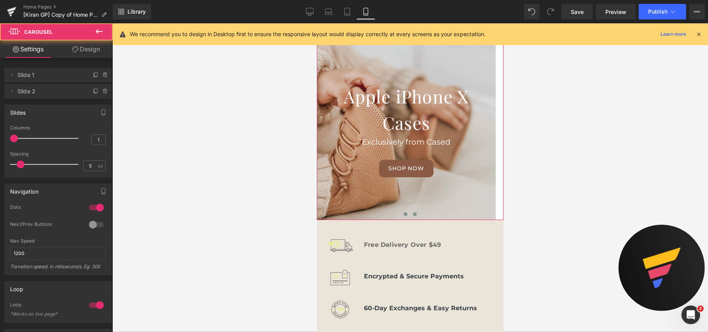
click at [403, 212] on span at bounding box center [405, 214] width 4 height 4
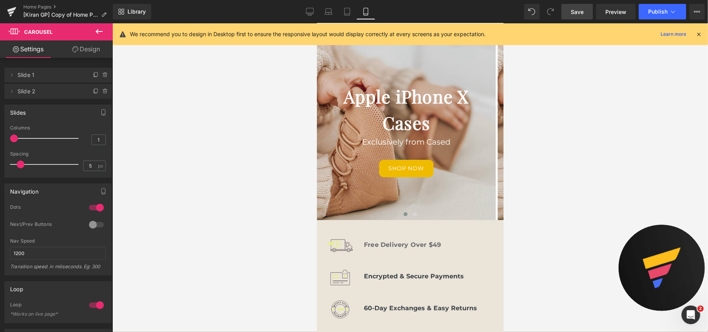
click at [580, 5] on link "Save" at bounding box center [576, 12] width 31 height 16
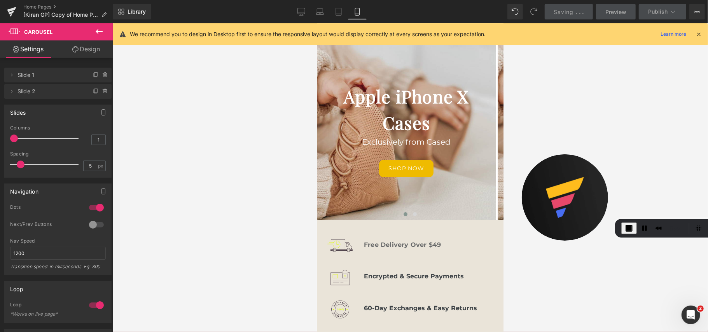
drag, startPoint x: 654, startPoint y: 250, endPoint x: 549, endPoint y: 180, distance: 125.7
click at [549, 180] on img at bounding box center [565, 197] width 86 height 86
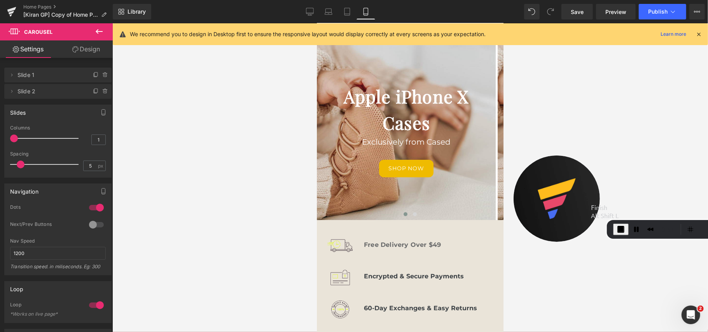
click at [619, 225] on span "End Recording" at bounding box center [620, 229] width 9 height 9
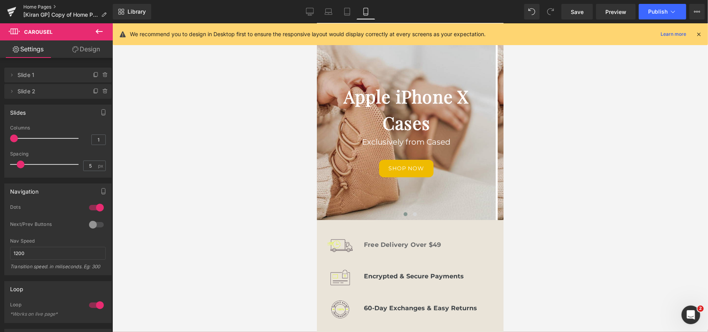
click at [47, 6] on link "Home Pages" at bounding box center [67, 7] width 89 height 6
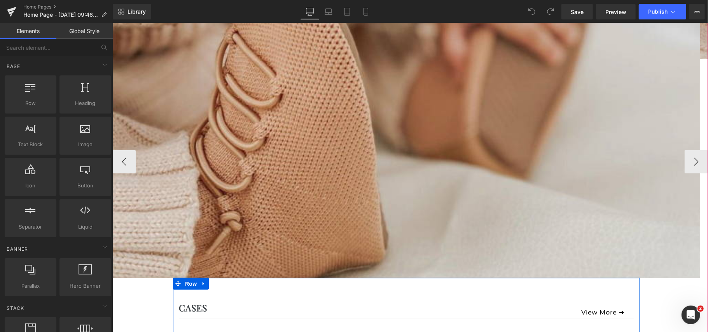
scroll to position [259, 0]
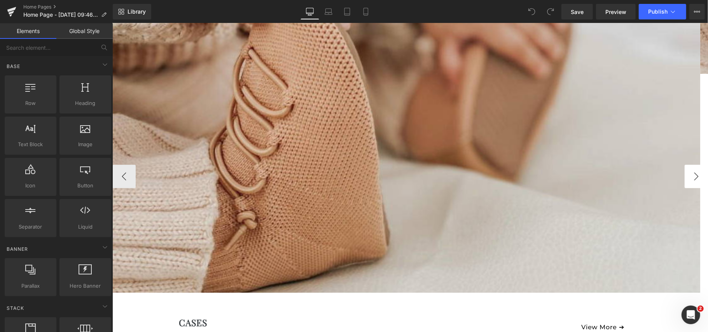
click at [687, 180] on button "›" at bounding box center [695, 175] width 23 height 23
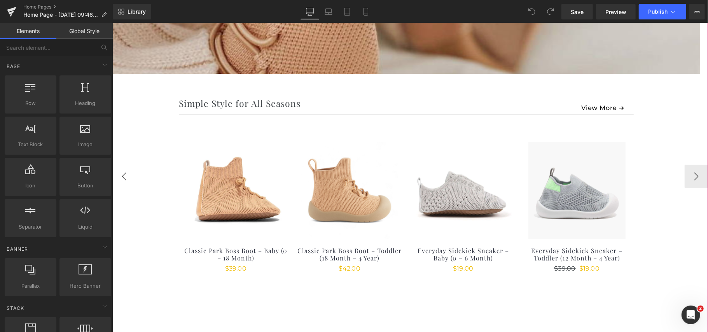
click at [125, 178] on button "‹" at bounding box center [123, 175] width 23 height 23
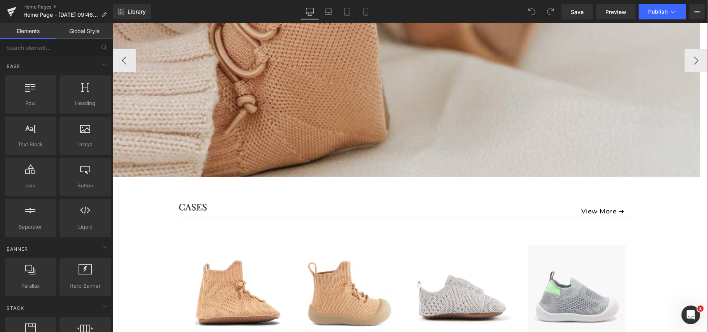
scroll to position [363, 0]
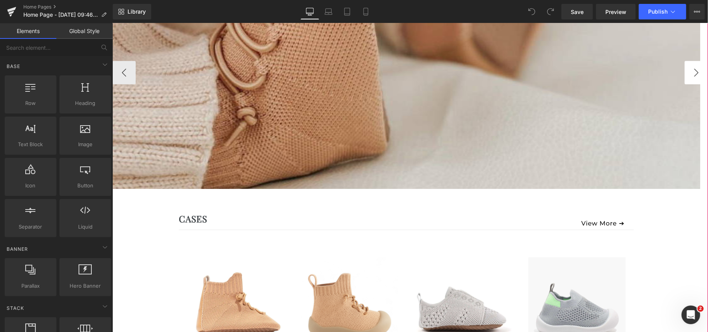
click at [687, 77] on button "›" at bounding box center [695, 72] width 23 height 23
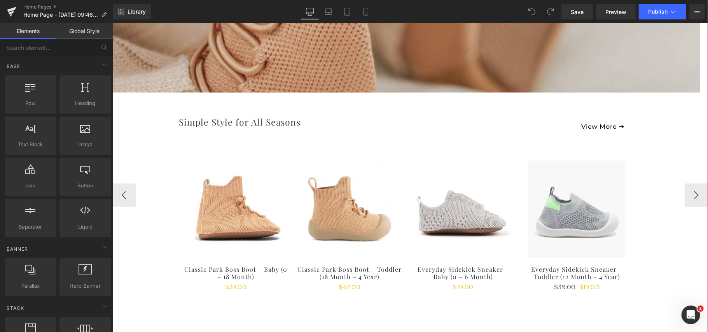
scroll to position [259, 0]
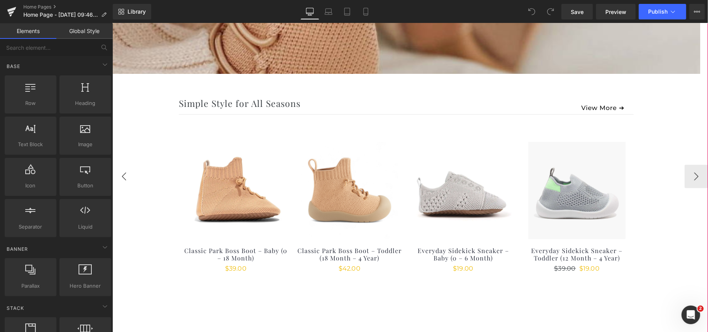
click at [120, 179] on button "‹" at bounding box center [123, 175] width 23 height 23
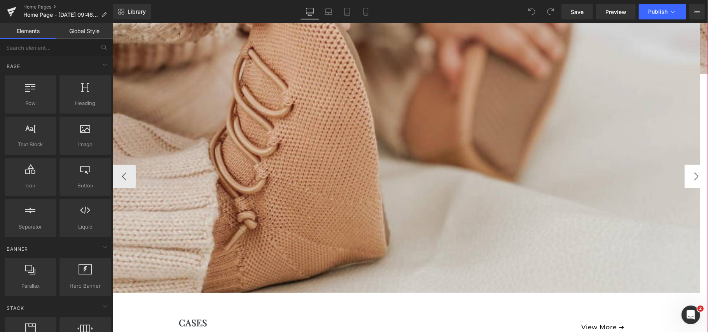
click at [690, 175] on button "›" at bounding box center [695, 175] width 23 height 23
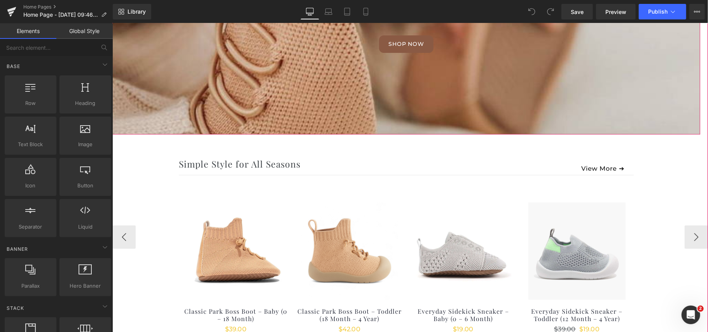
scroll to position [207, 0]
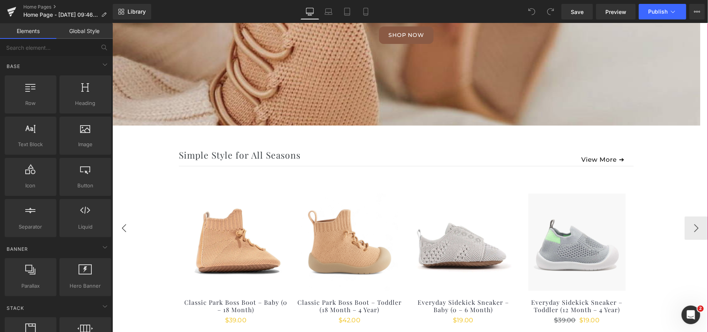
click at [122, 229] on button "‹" at bounding box center [123, 227] width 23 height 23
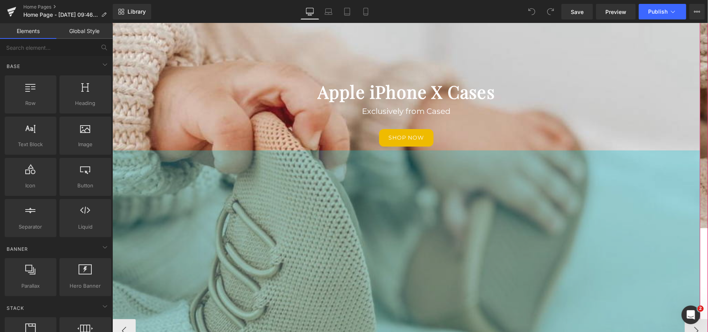
scroll to position [103, 0]
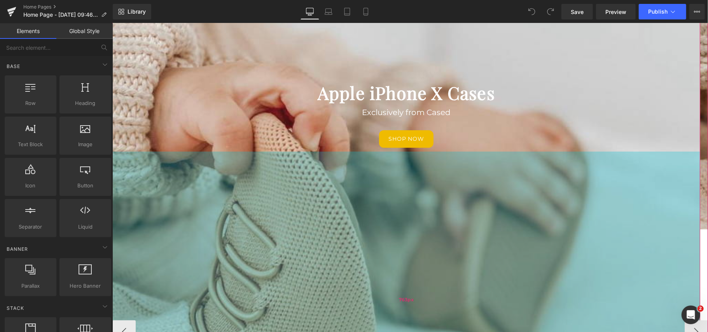
click at [508, 171] on div "763px" at bounding box center [406, 299] width 588 height 297
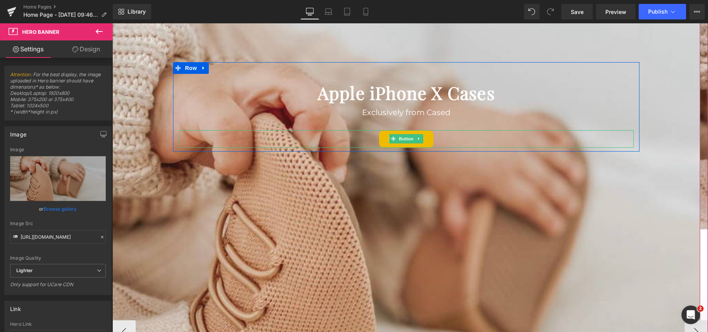
click at [509, 134] on div "Shop now" at bounding box center [405, 138] width 455 height 17
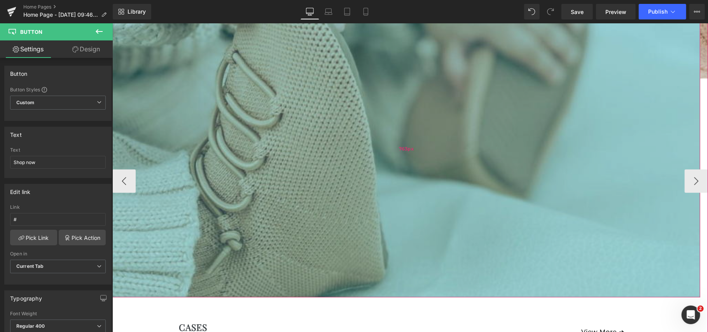
scroll to position [259, 0]
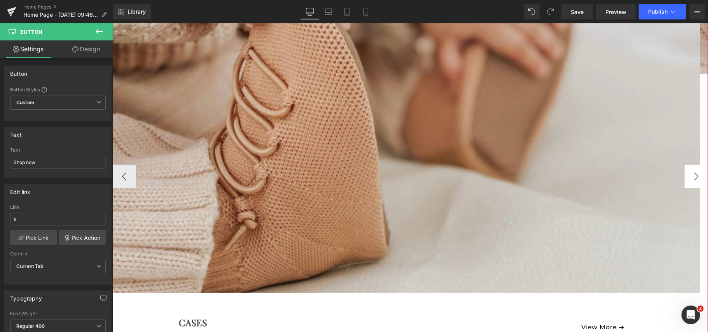
click at [685, 171] on button "›" at bounding box center [695, 175] width 23 height 23
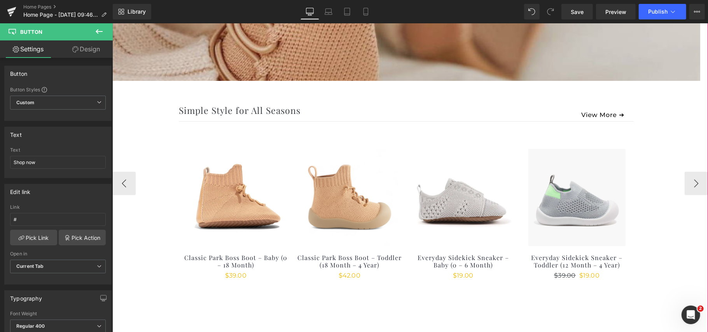
scroll to position [156, 0]
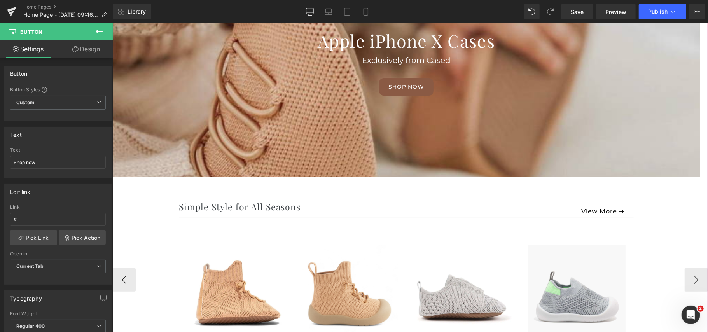
click at [486, 119] on div at bounding box center [406, 54] width 588 height 245
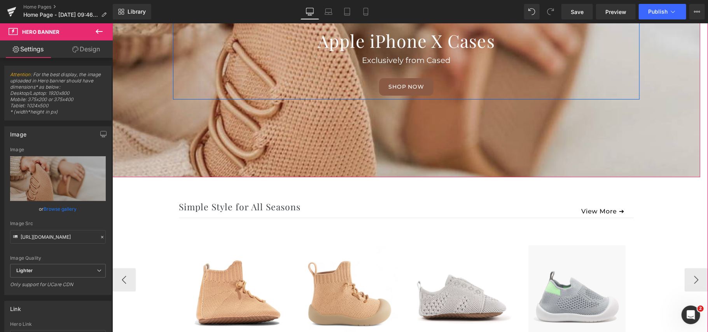
click at [467, 95] on div "Apple iPhone X Cases Heading Exclusively from Cased Text Block Shop now Button …" at bounding box center [406, 54] width 467 height 89
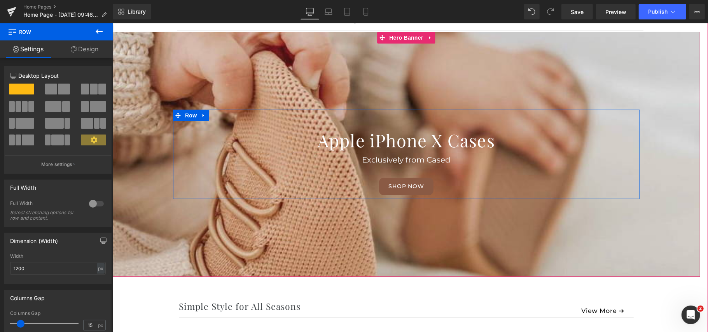
scroll to position [52, 0]
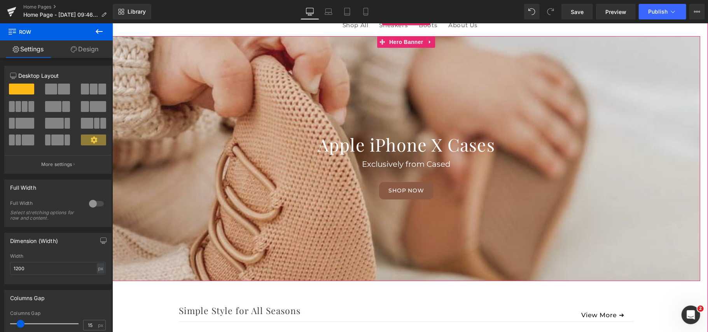
click at [487, 63] on div at bounding box center [406, 158] width 588 height 245
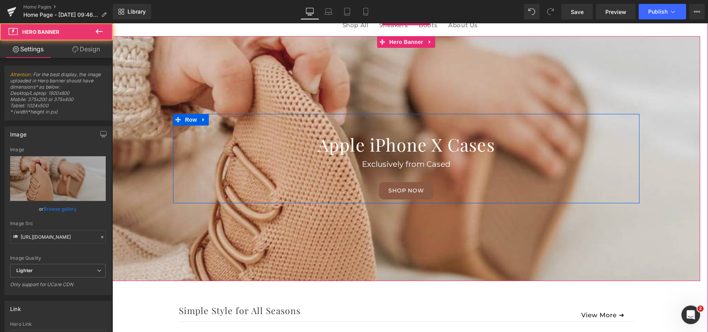
click at [432, 128] on div "Apple iPhone X Cases Heading Exclusively from Cased Text Block Shop now Button …" at bounding box center [406, 158] width 467 height 89
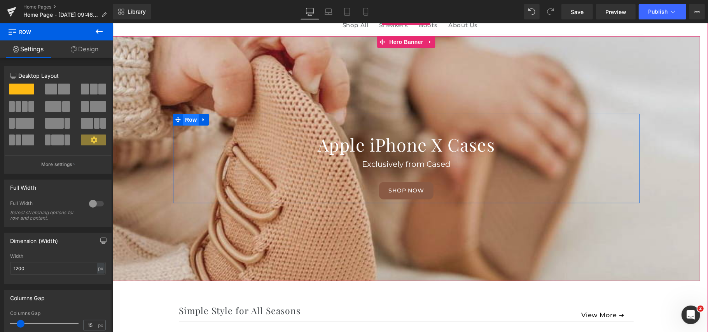
click at [185, 119] on span "Row" at bounding box center [191, 120] width 16 height 12
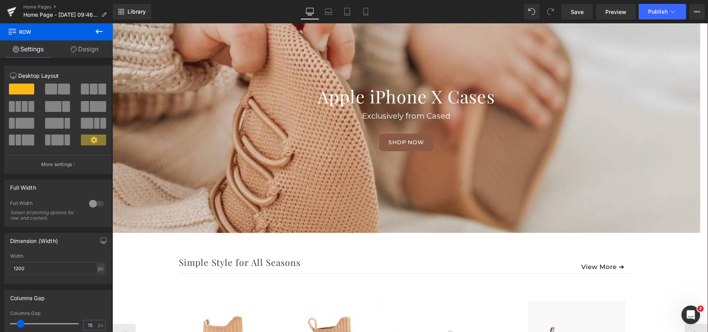
scroll to position [156, 0]
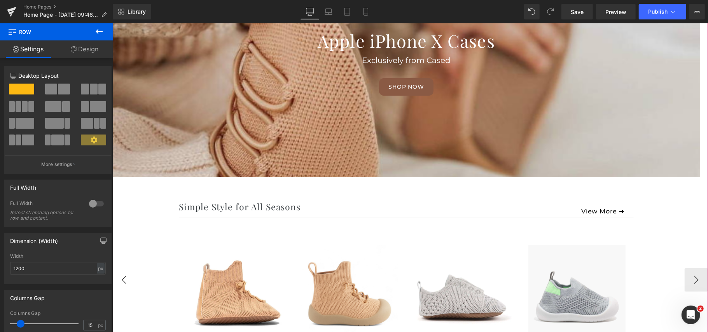
click at [117, 284] on button "‹" at bounding box center [123, 279] width 23 height 23
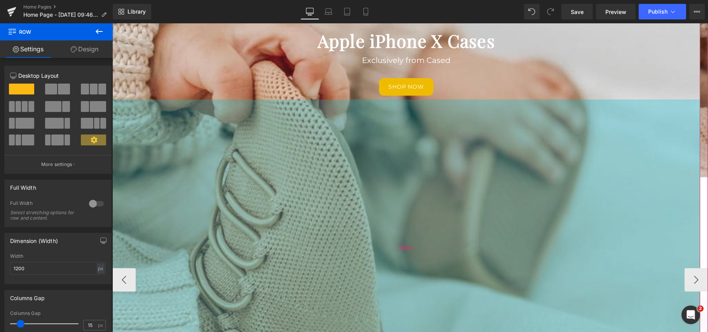
click at [301, 132] on div "763px" at bounding box center [406, 247] width 588 height 297
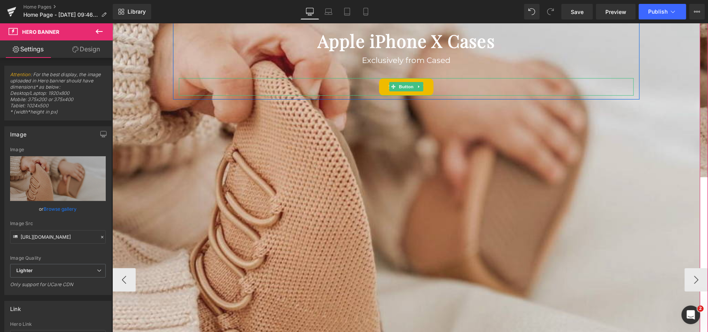
scroll to position [103, 0]
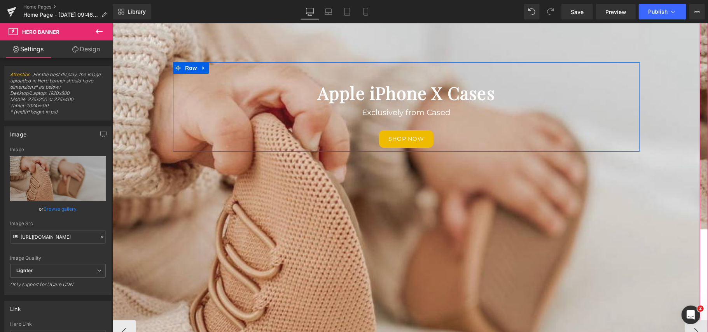
click at [189, 98] on h1 "Apple iPhone X Cases" at bounding box center [405, 92] width 455 height 26
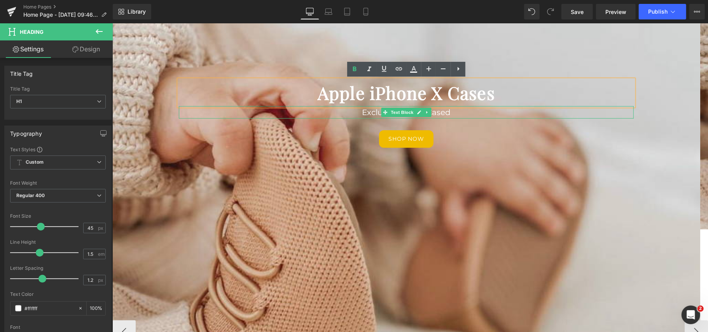
click at [203, 115] on p "Exclusively from Cased" at bounding box center [405, 112] width 455 height 12
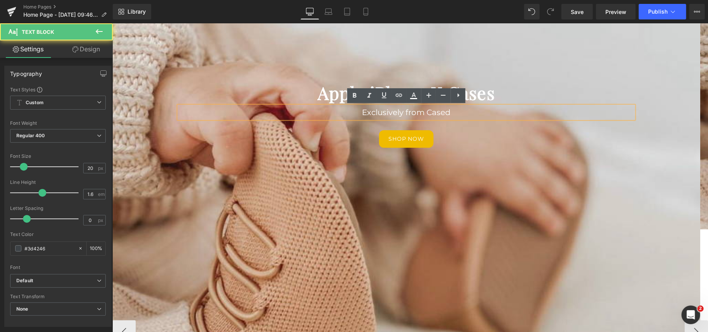
click at [112, 23] on div at bounding box center [112, 23] width 0 height 0
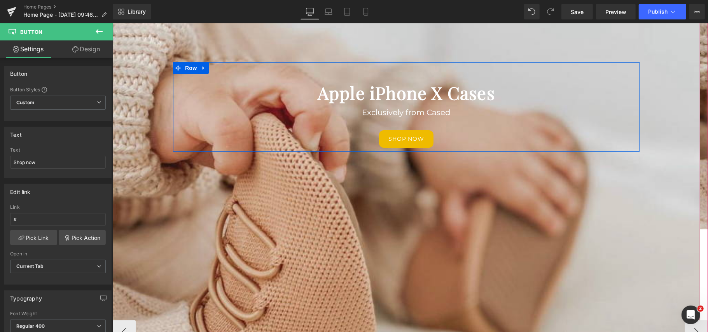
click at [190, 124] on div "Apple iPhone X Cases Heading Exclusively from Cased Text Block Shop now Button" at bounding box center [406, 113] width 467 height 68
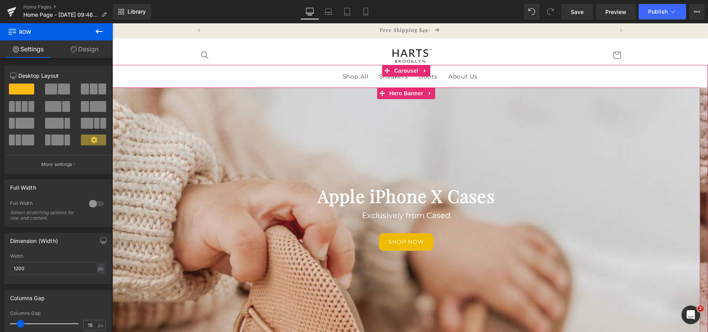
scroll to position [0, 0]
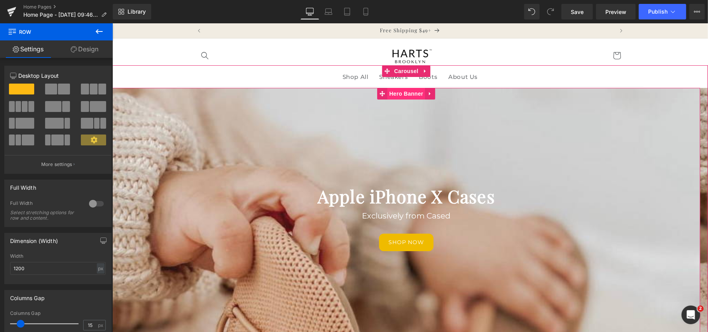
click at [406, 95] on span "Hero Banner" at bounding box center [406, 93] width 38 height 12
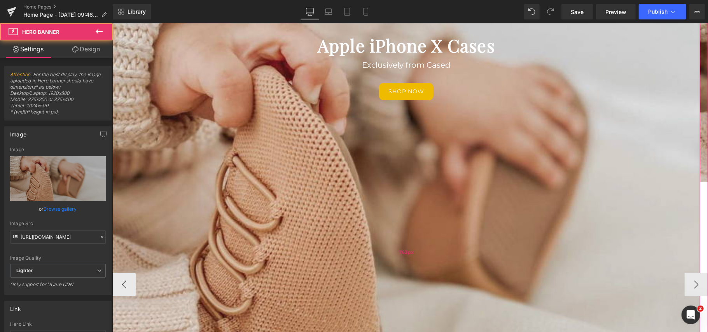
scroll to position [156, 0]
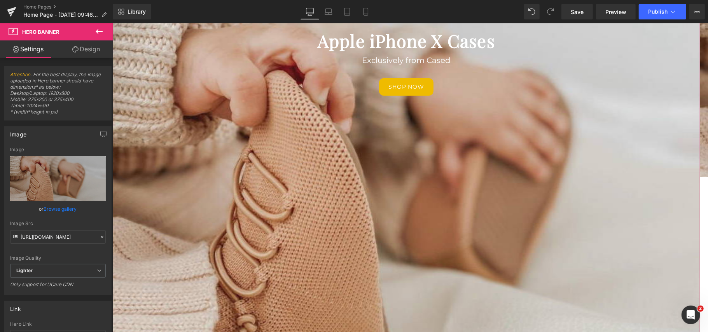
click at [88, 53] on link "Design" at bounding box center [86, 48] width 56 height 17
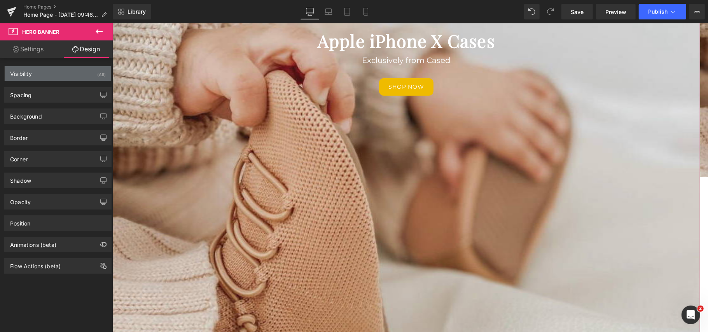
type input "0"
type input "200"
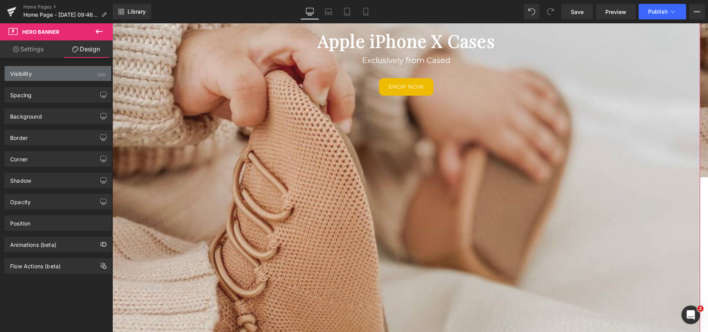
type input "0"
type input "763"
type input "0"
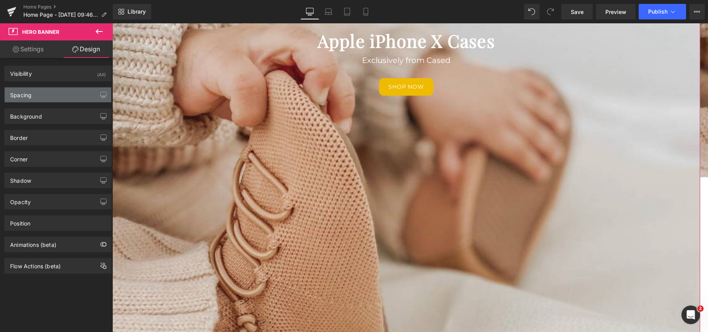
click at [73, 89] on div "Spacing" at bounding box center [58, 94] width 107 height 15
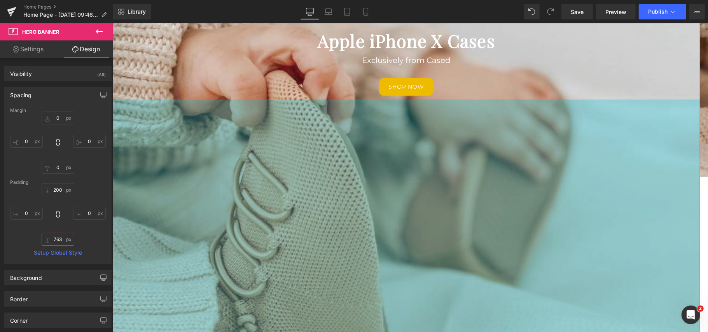
click at [58, 240] on input "763" at bounding box center [58, 239] width 33 height 13
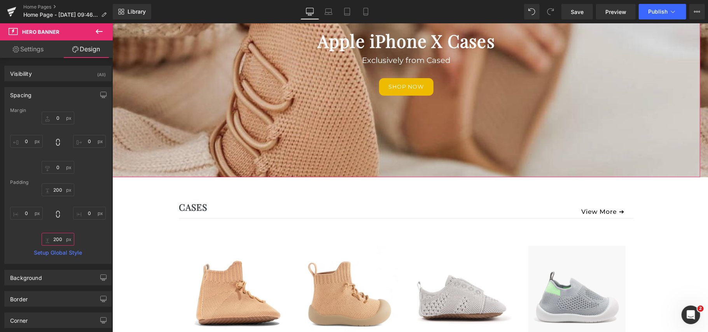
type input "200"
click at [19, 231] on div "200px 200 0px 0 200 200 0px 0" at bounding box center [58, 215] width 96 height 62
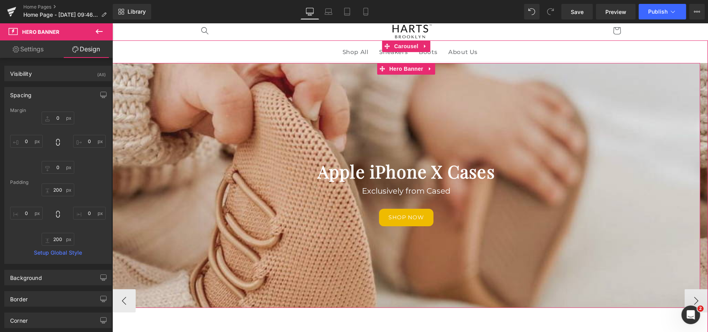
scroll to position [0, 0]
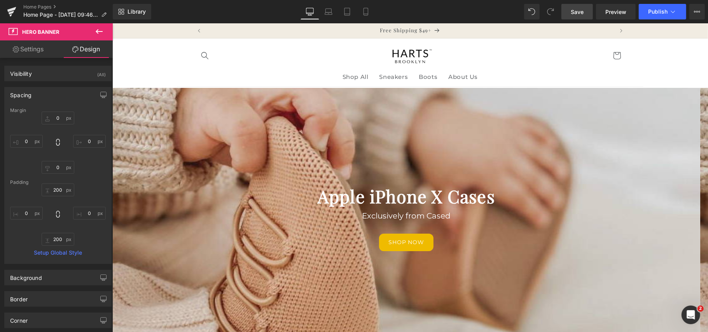
click at [582, 14] on span "Save" at bounding box center [577, 12] width 13 height 8
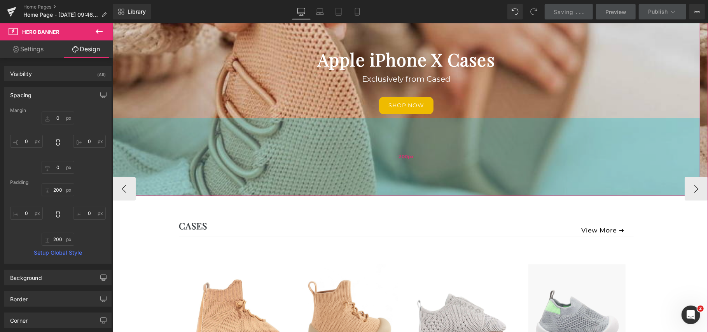
scroll to position [156, 0]
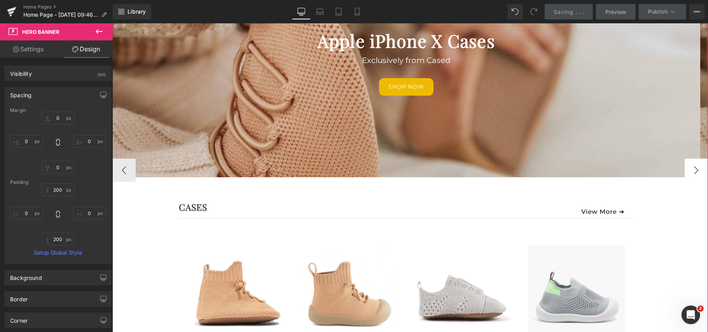
click at [684, 173] on button "›" at bounding box center [695, 169] width 23 height 23
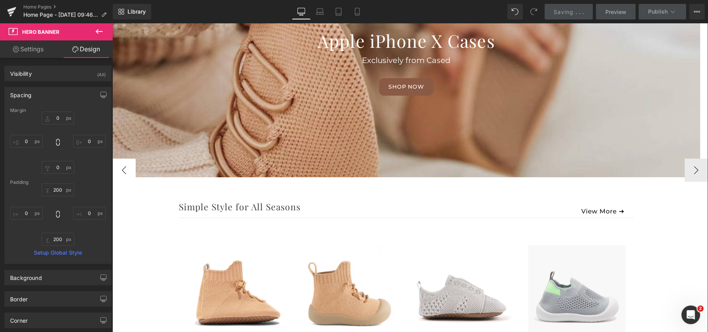
click at [124, 163] on button "‹" at bounding box center [123, 169] width 23 height 23
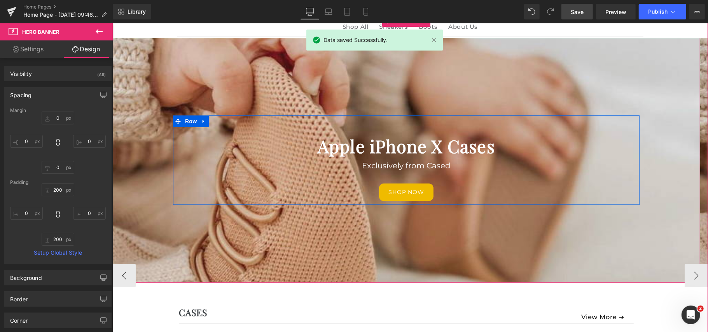
scroll to position [0, 0]
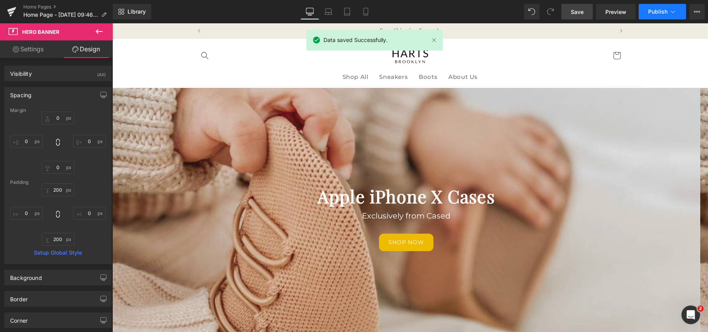
click at [652, 12] on span "Publish" at bounding box center [657, 12] width 19 height 6
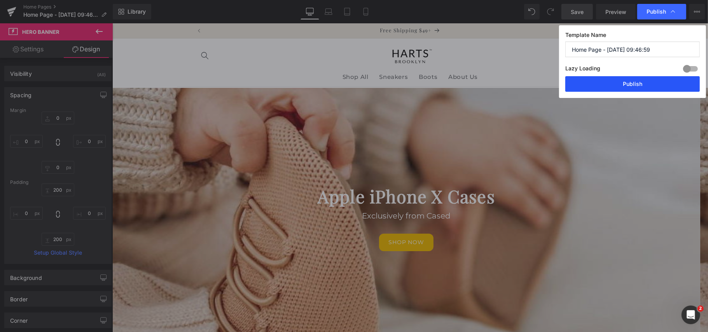
click at [640, 87] on button "Publish" at bounding box center [632, 84] width 135 height 16
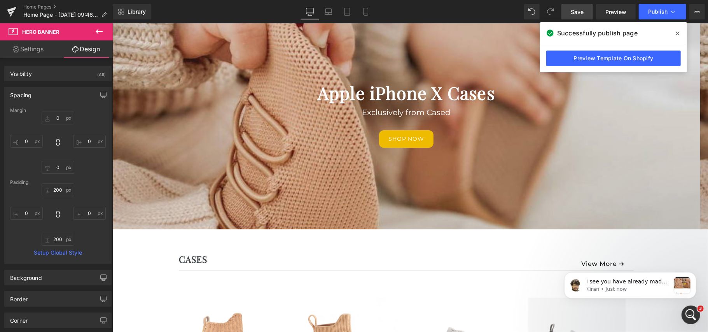
click at [676, 31] on icon at bounding box center [678, 33] width 4 height 6
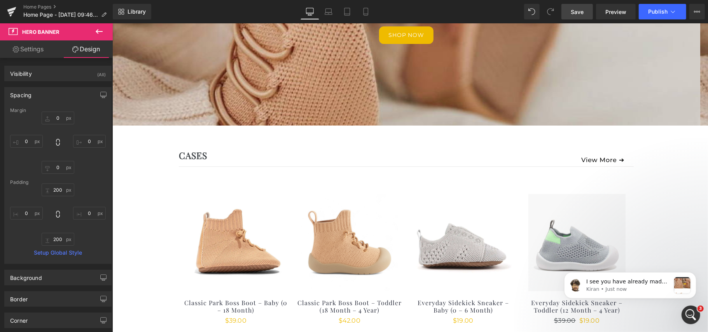
scroll to position [156, 0]
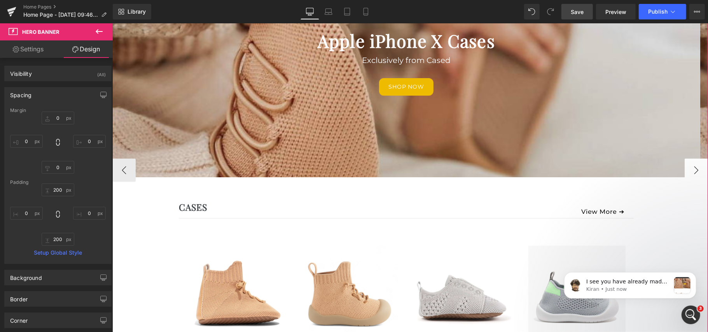
click at [684, 169] on button "›" at bounding box center [695, 169] width 23 height 23
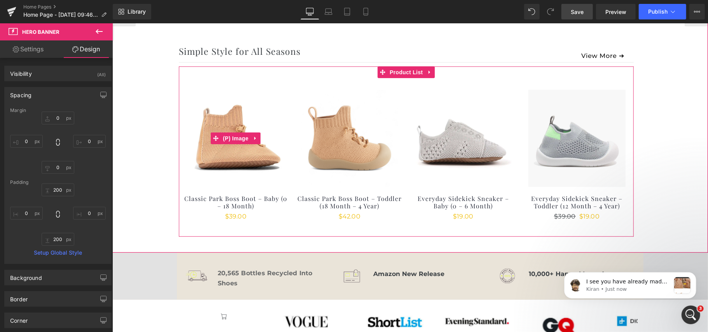
scroll to position [207, 0]
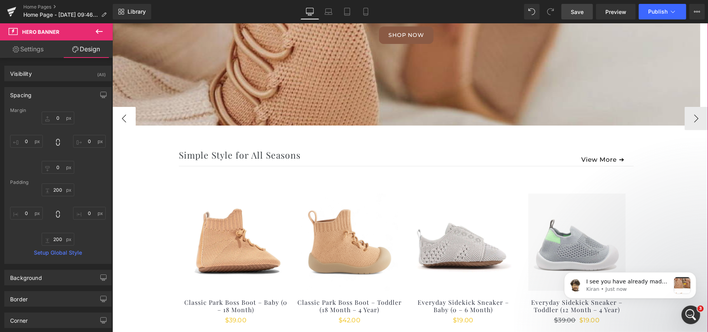
click at [128, 119] on button "‹" at bounding box center [123, 118] width 23 height 23
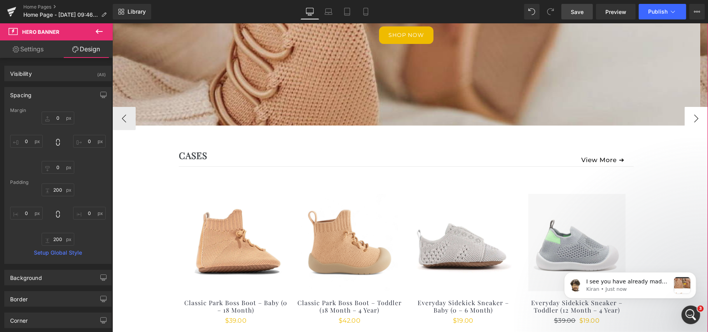
click at [688, 121] on button "›" at bounding box center [695, 118] width 23 height 23
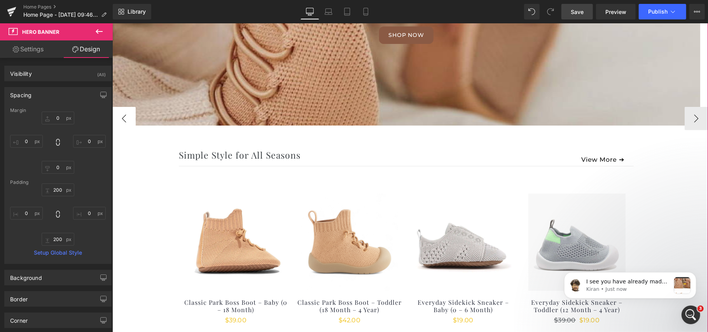
click at [130, 120] on button "‹" at bounding box center [123, 118] width 23 height 23
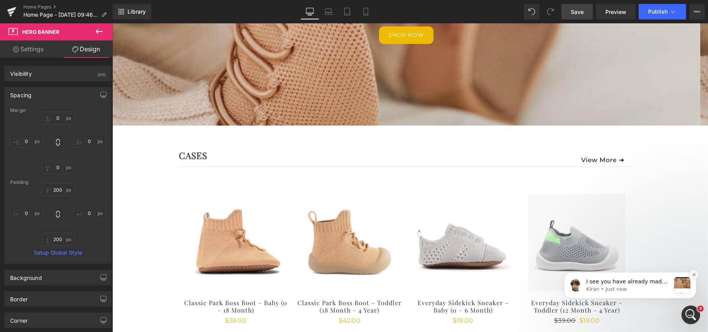
click at [692, 272] on icon "Dismiss notification" at bounding box center [694, 274] width 4 height 4
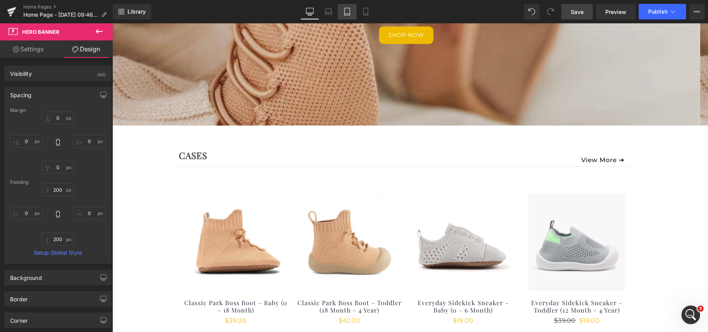
click at [354, 6] on link "Tablet" at bounding box center [347, 12] width 19 height 16
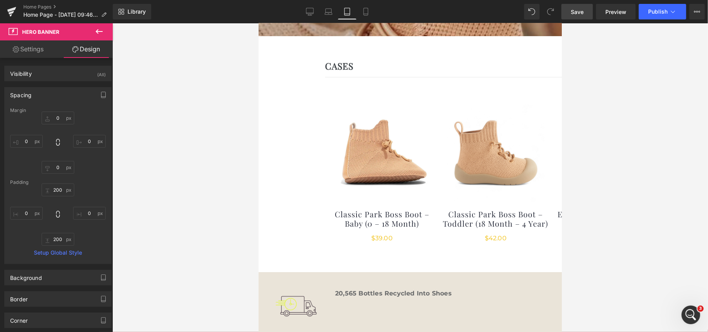
scroll to position [0, 0]
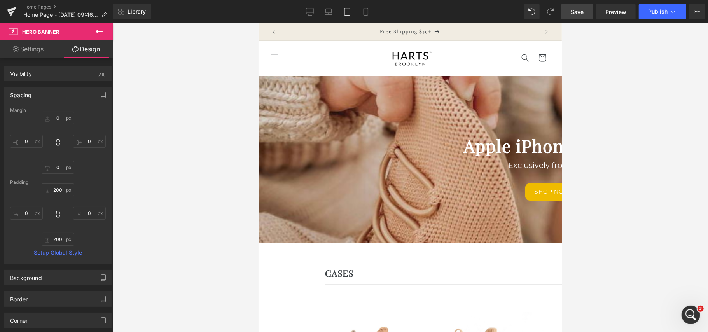
type input "0"
type input "100"
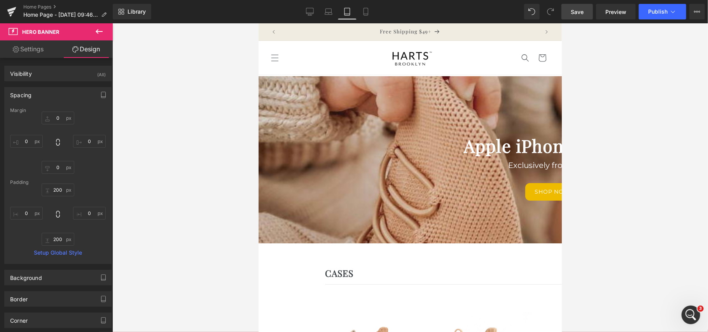
type input "0"
type input "100"
type input "0"
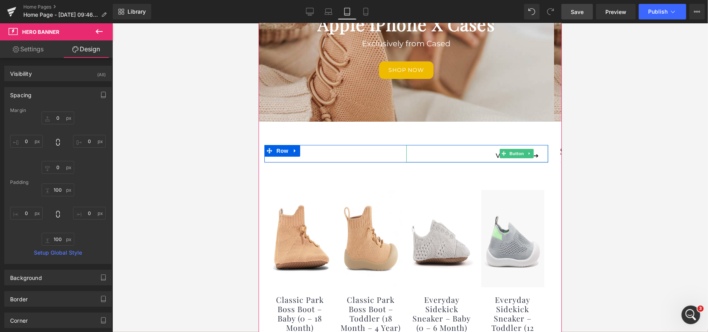
scroll to position [103, 0]
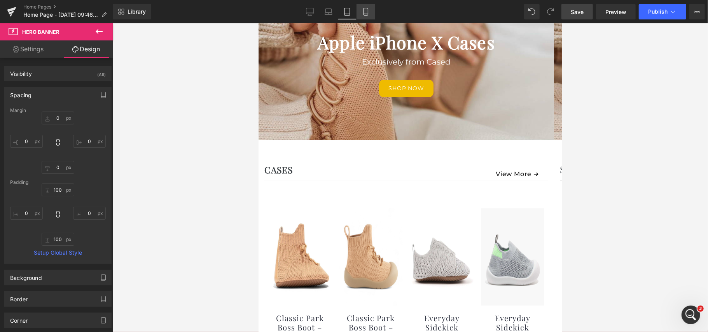
click at [362, 16] on link "Mobile" at bounding box center [366, 12] width 19 height 16
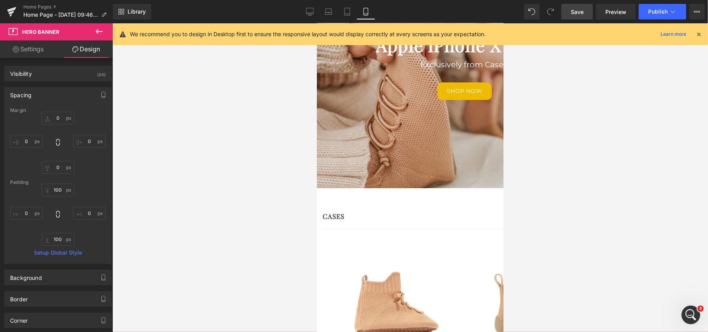
type input "0"
type input "100"
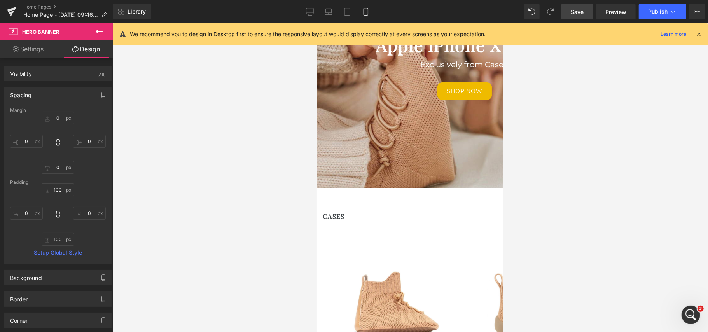
type input "0"
type input "217"
type input "0"
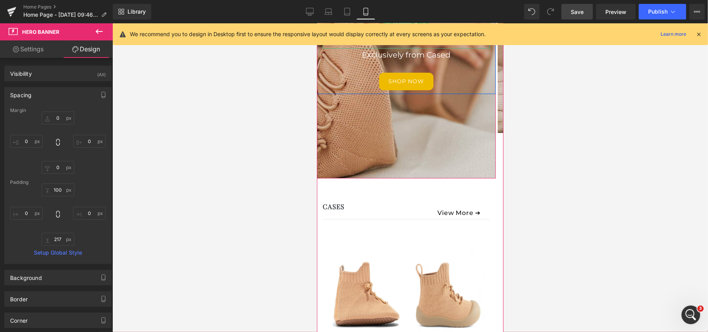
scroll to position [156, 0]
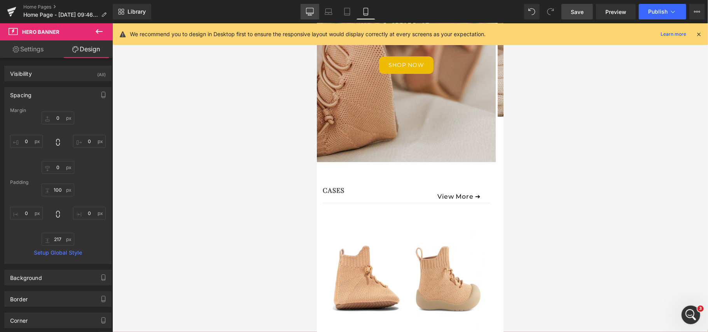
click at [311, 9] on icon at bounding box center [310, 12] width 8 height 8
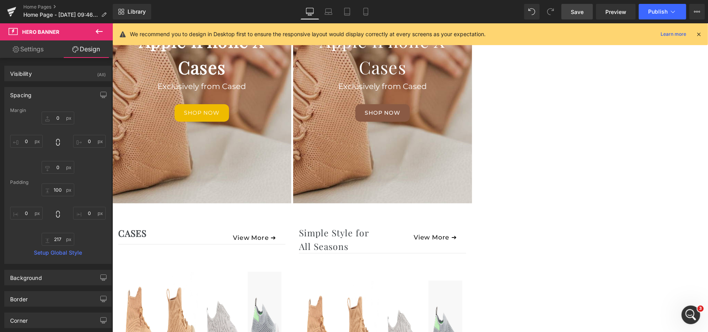
type input "0"
type input "200"
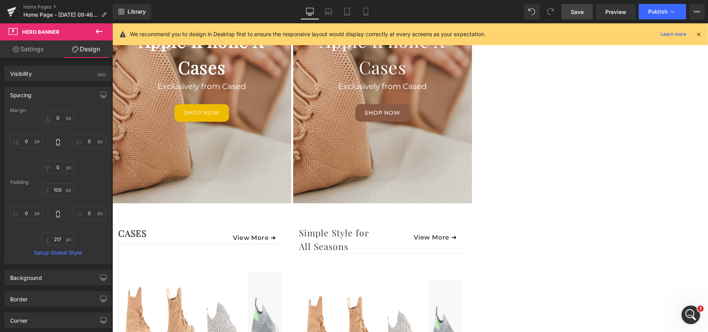
type input "0"
type input "200"
type input "0"
